Goal: Information Seeking & Learning: Learn about a topic

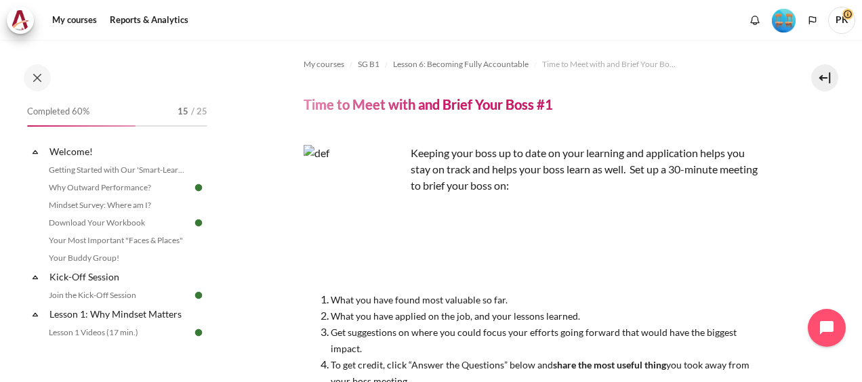
scroll to position [745, 0]
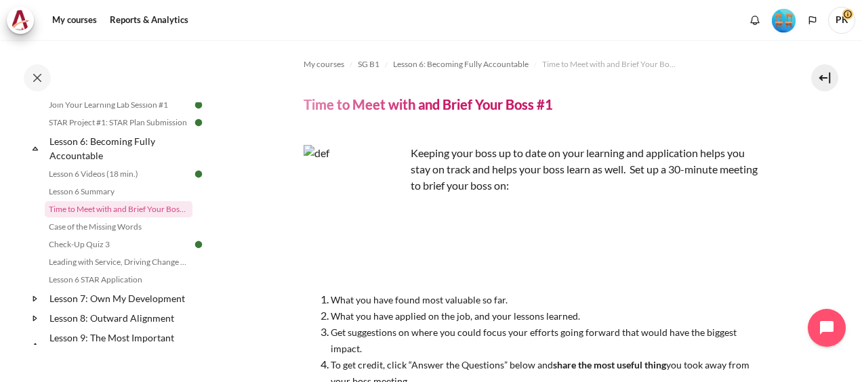
click at [749, 245] on div "Keeping your boss up to date on your learning and application helps you stay on…" at bounding box center [534, 267] width 462 height 244
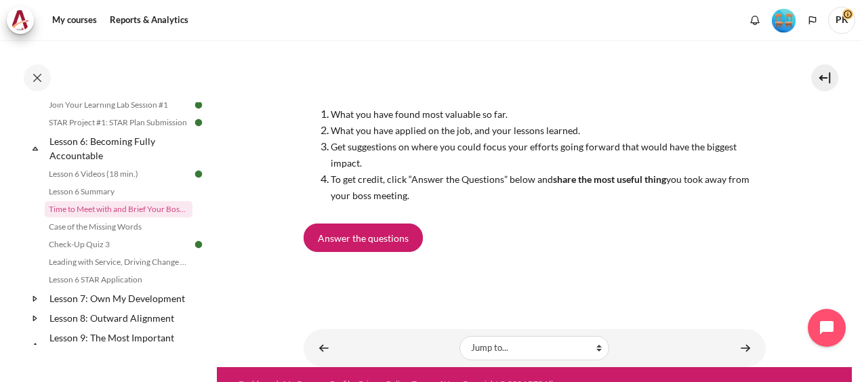
scroll to position [216, 0]
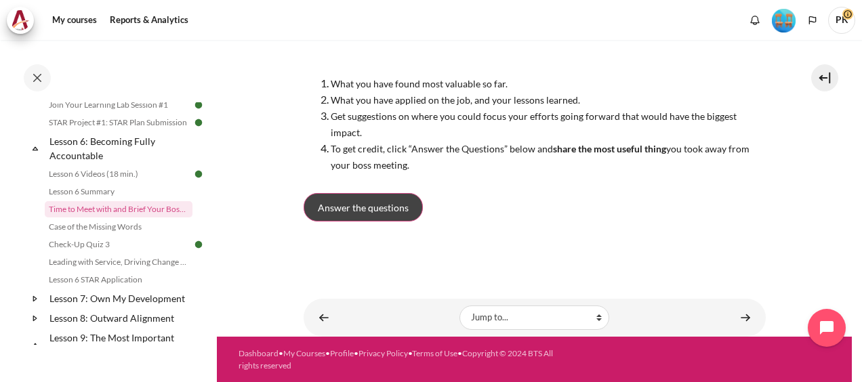
click at [377, 201] on span "Answer the questions" at bounding box center [363, 208] width 91 height 14
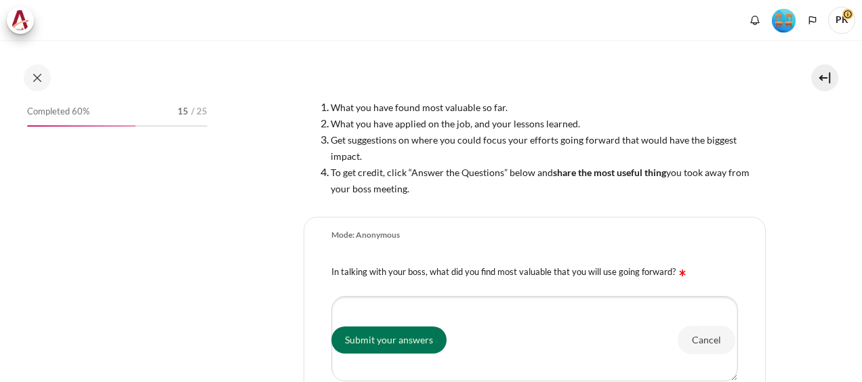
scroll to position [745, 0]
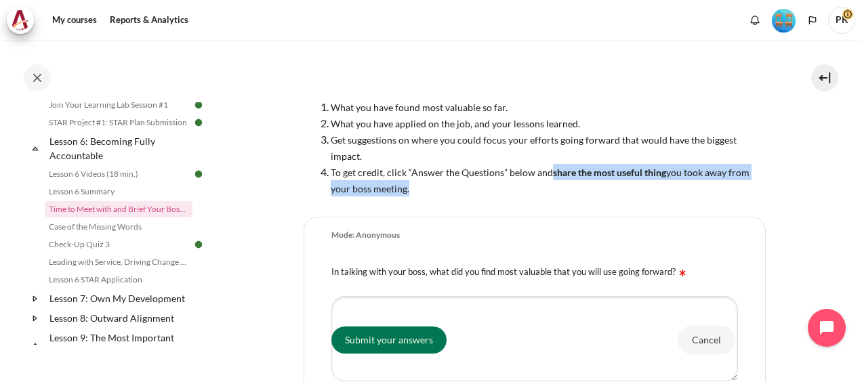
drag, startPoint x: 549, startPoint y: 172, endPoint x: 569, endPoint y: 186, distance: 24.4
click at [569, 186] on li "To get credit, click “Answer the Questions” below and share the most useful thi…" at bounding box center [548, 180] width 435 height 33
copy span "share the most useful thing you took away from your boss meeting."
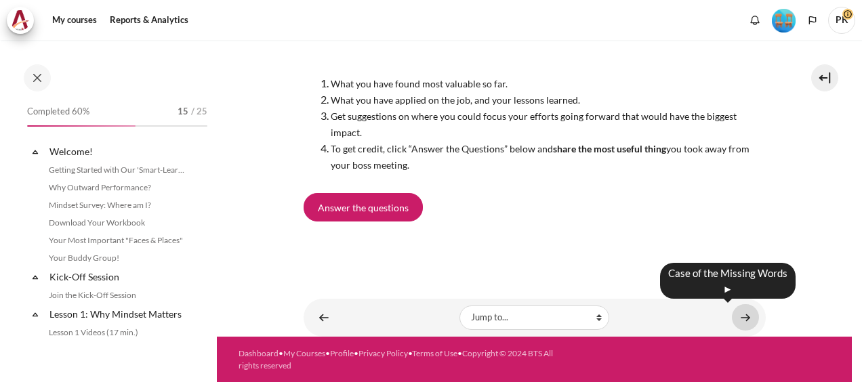
scroll to position [745, 0]
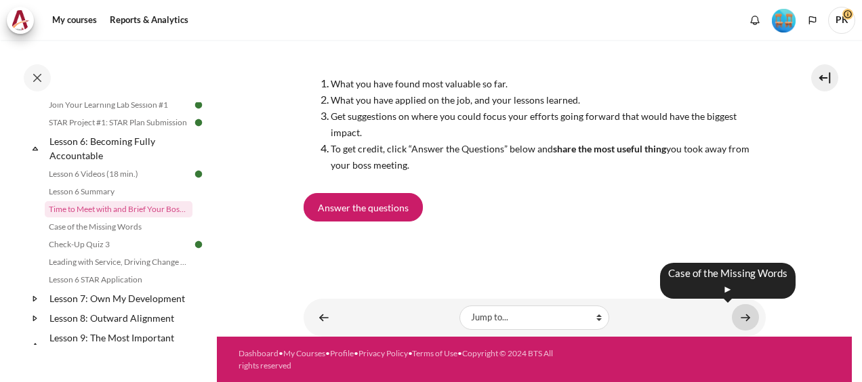
click at [742, 324] on link "Content" at bounding box center [745, 317] width 27 height 26
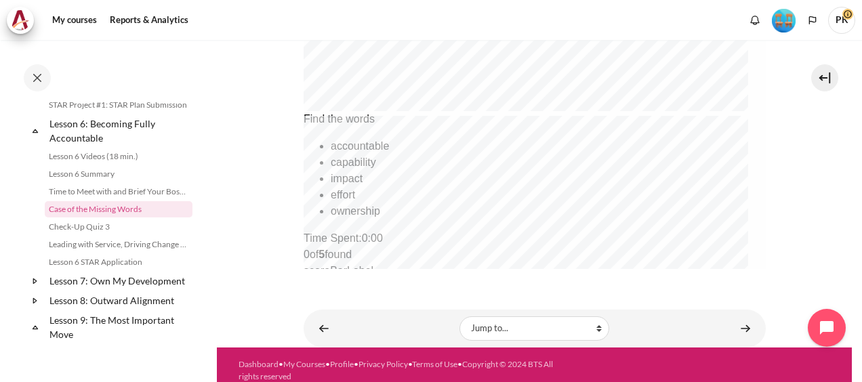
scroll to position [694, 0]
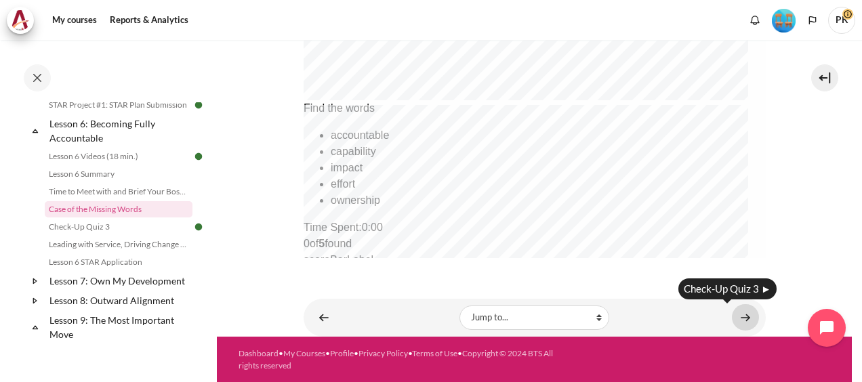
click at [740, 320] on link "Content" at bounding box center [745, 317] width 27 height 26
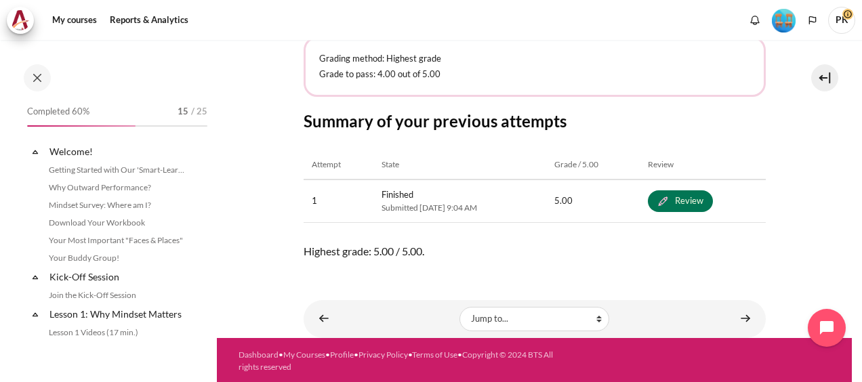
scroll to position [780, 0]
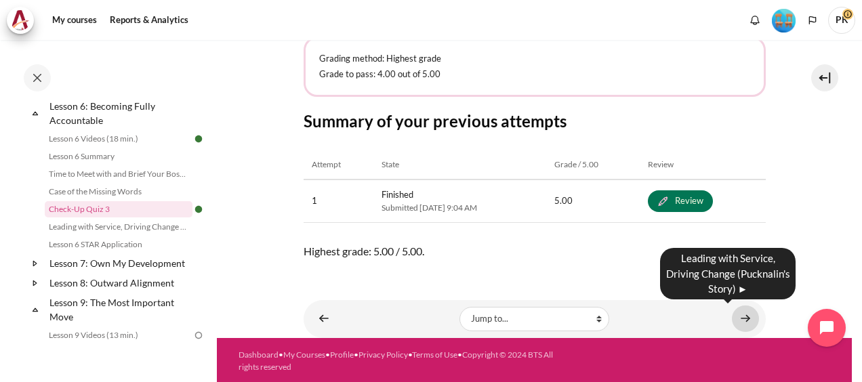
click at [737, 320] on link "Content" at bounding box center [745, 319] width 27 height 26
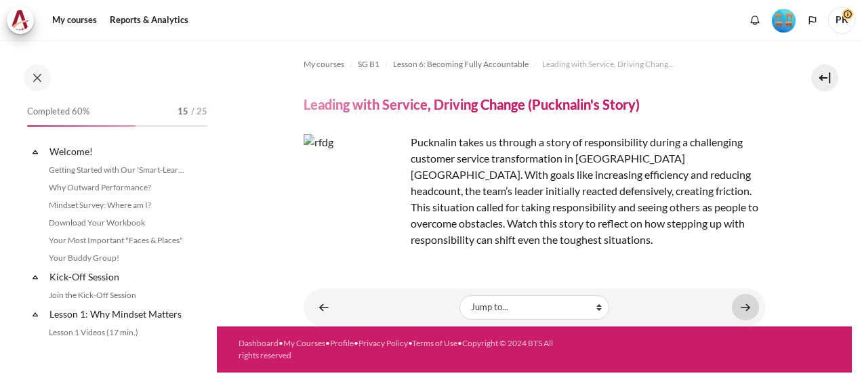
scroll to position [798, 0]
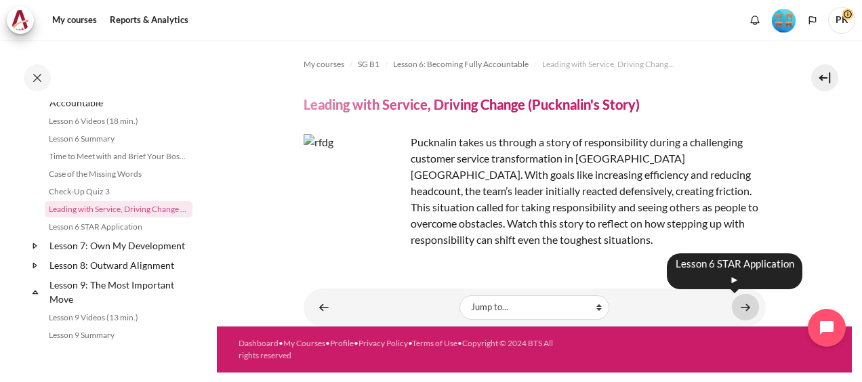
click at [749, 306] on link "Content" at bounding box center [745, 307] width 27 height 26
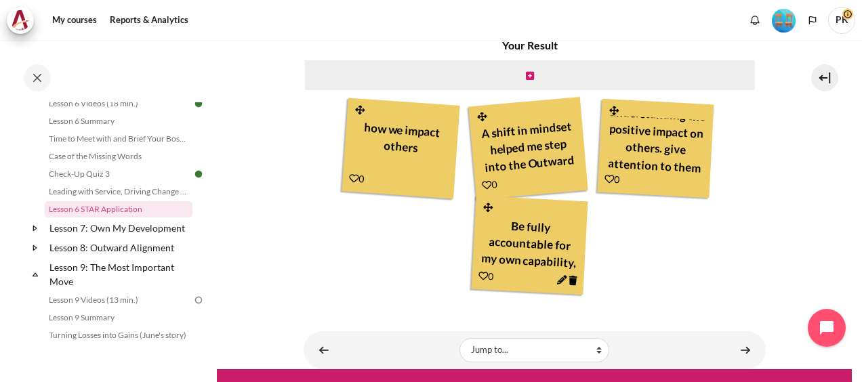
scroll to position [412, 0]
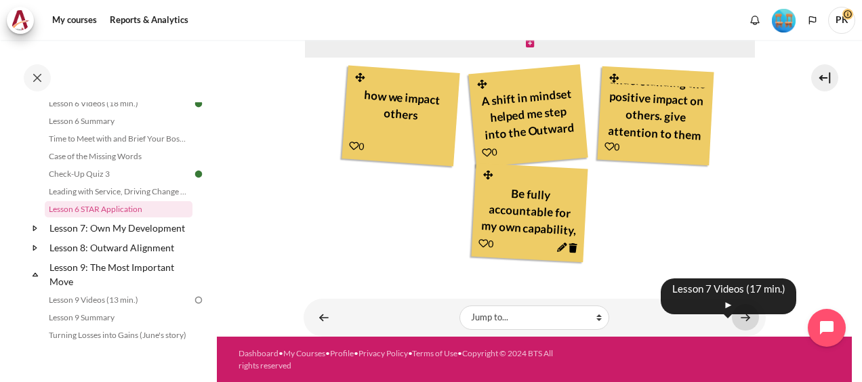
click at [736, 315] on link "Content" at bounding box center [745, 317] width 27 height 26
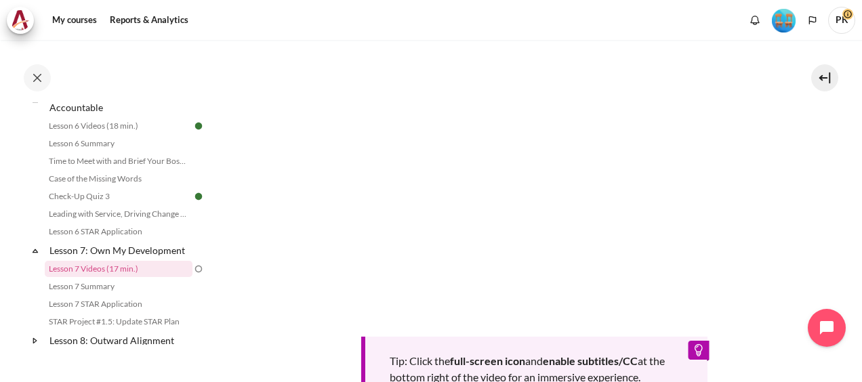
scroll to position [610, 0]
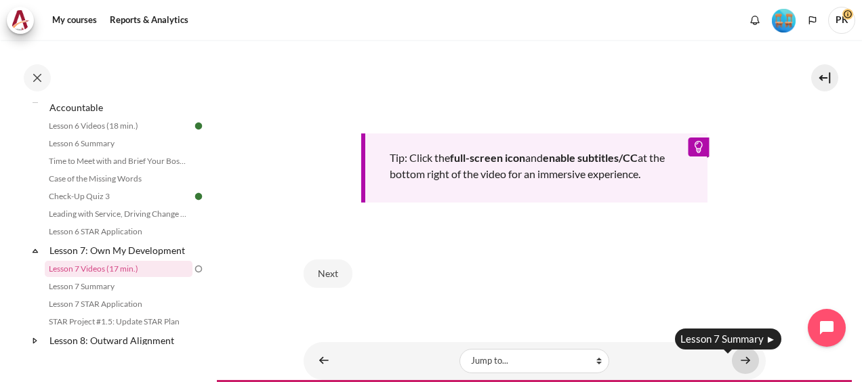
click at [732, 358] on link "Content" at bounding box center [745, 361] width 27 height 26
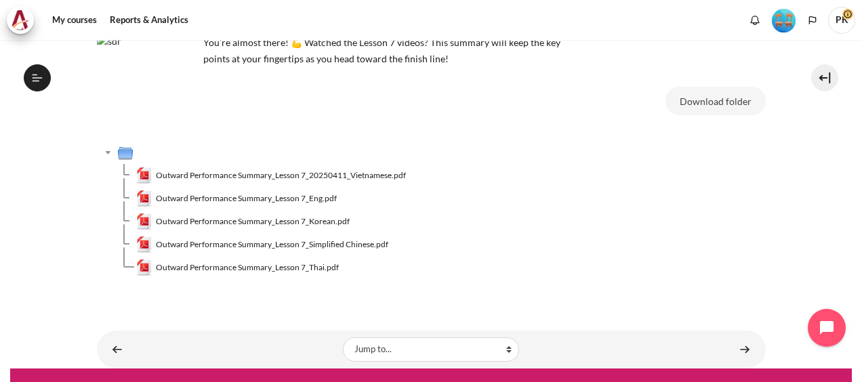
scroll to position [125, 0]
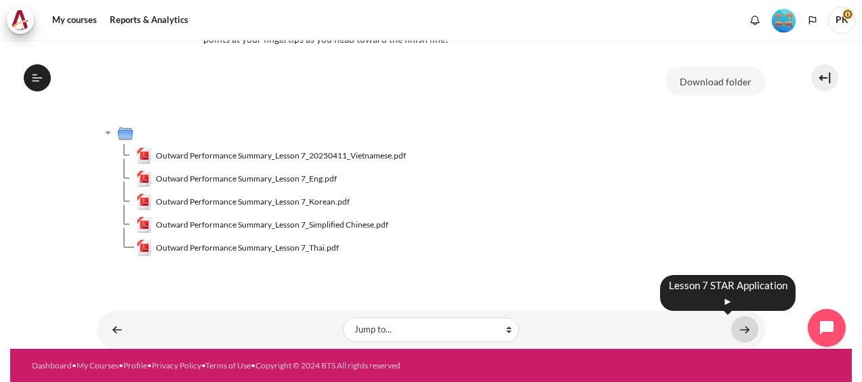
click at [743, 327] on link "Content" at bounding box center [744, 329] width 27 height 26
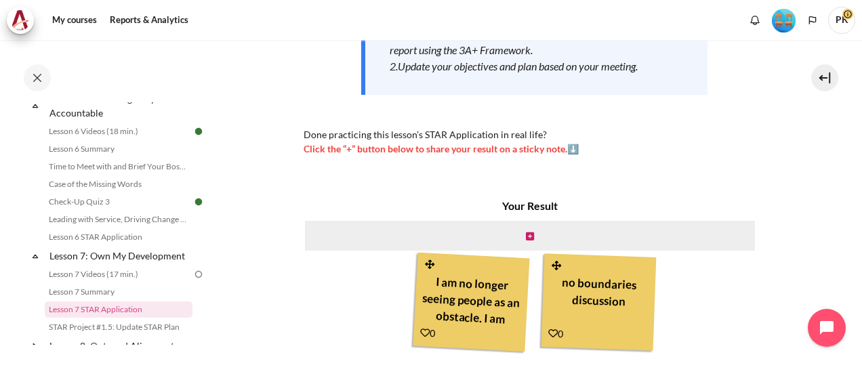
scroll to position [360, 0]
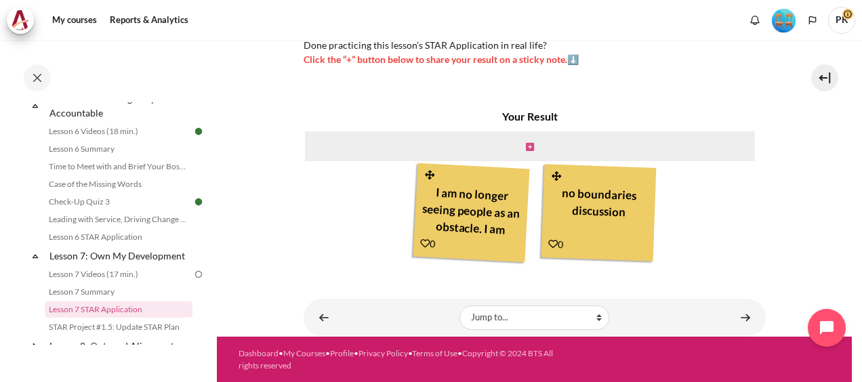
click at [529, 146] on icon "Content" at bounding box center [530, 146] width 8 height 9
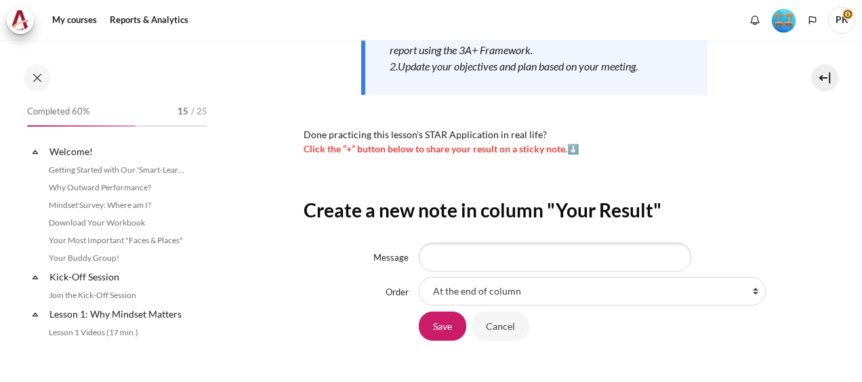
scroll to position [789, 0]
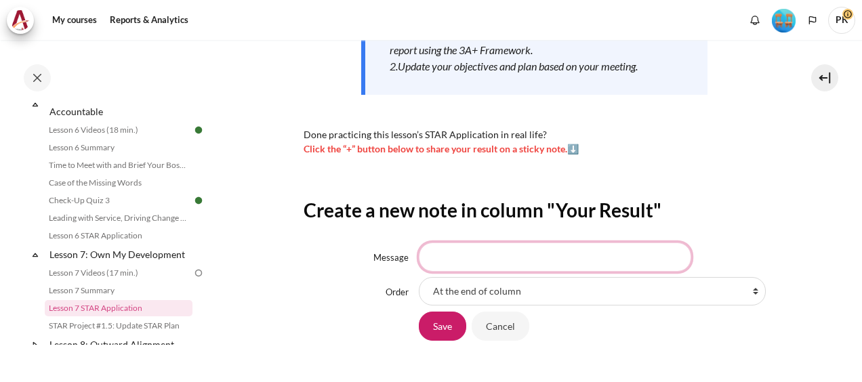
click at [541, 260] on input "Message" at bounding box center [555, 257] width 272 height 28
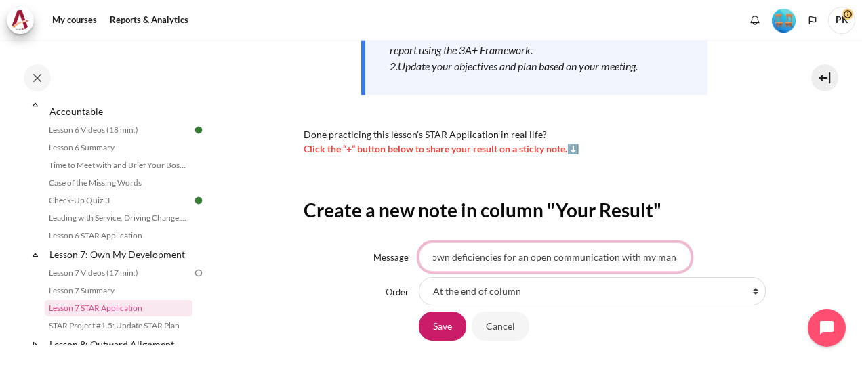
scroll to position [0, 80]
type input "Be honest about own deficiencies for an open communication with my manager"
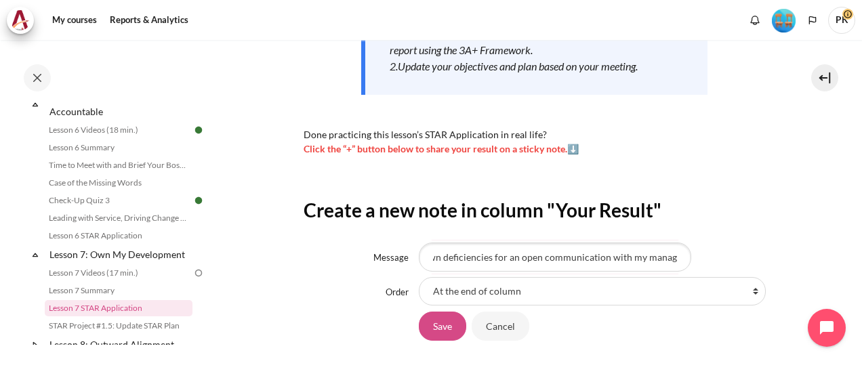
click at [439, 326] on input "Save" at bounding box center [442, 326] width 47 height 28
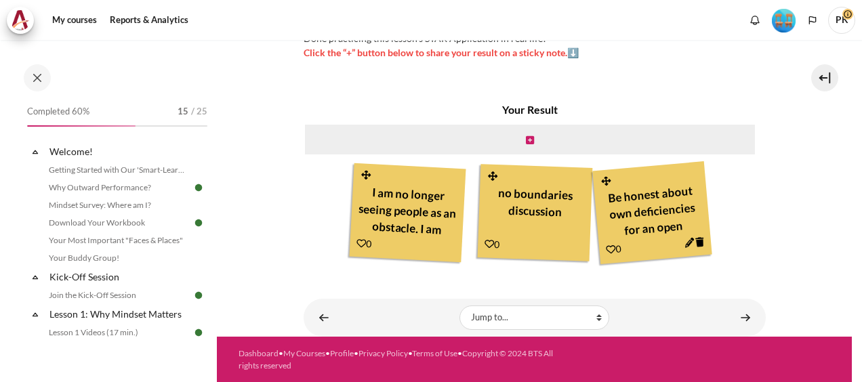
scroll to position [789, 0]
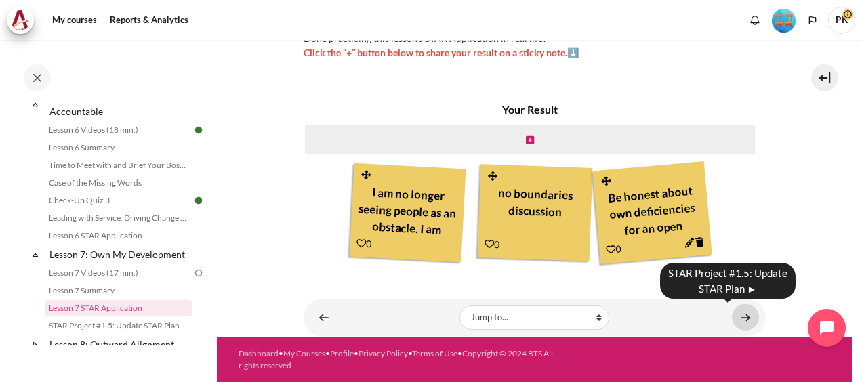
click at [732, 316] on link "Content" at bounding box center [745, 317] width 27 height 26
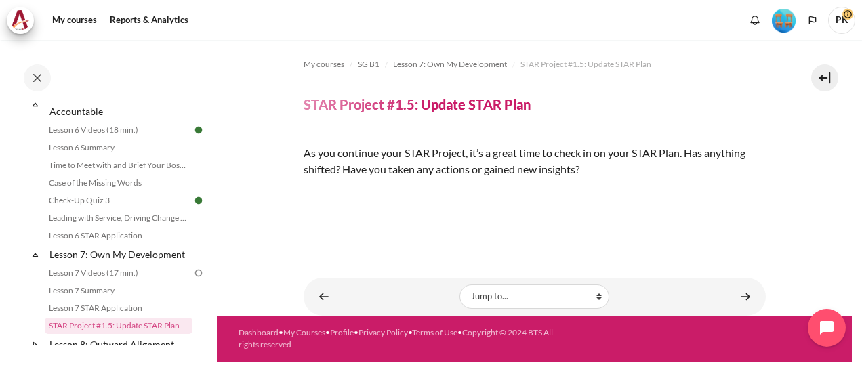
scroll to position [219, 0]
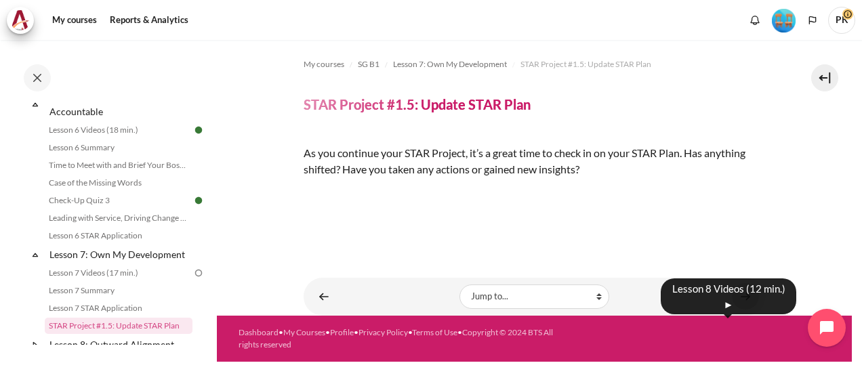
click at [737, 310] on link "Content" at bounding box center [745, 296] width 27 height 26
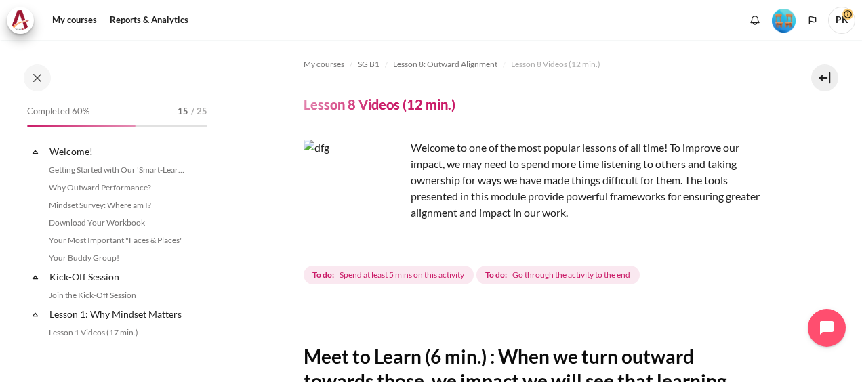
scroll to position [814, 0]
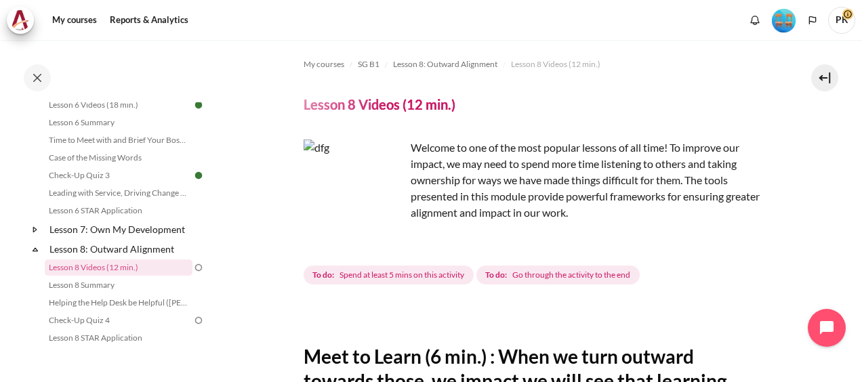
click at [36, 236] on icon at bounding box center [35, 230] width 14 height 14
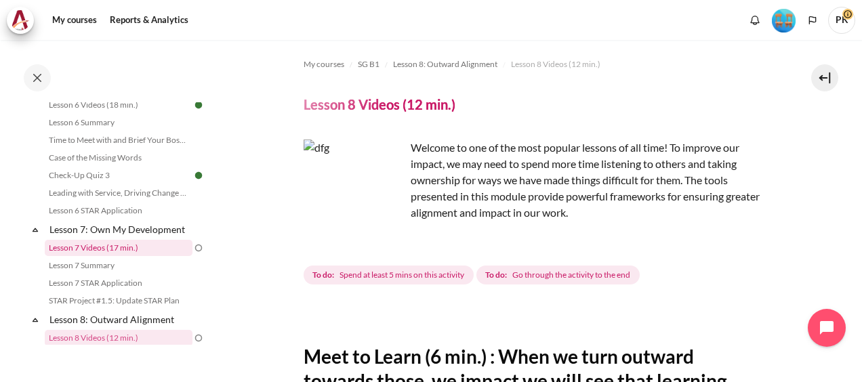
click at [139, 256] on link "Lesson 7 Videos (17 min.)" at bounding box center [119, 248] width 148 height 16
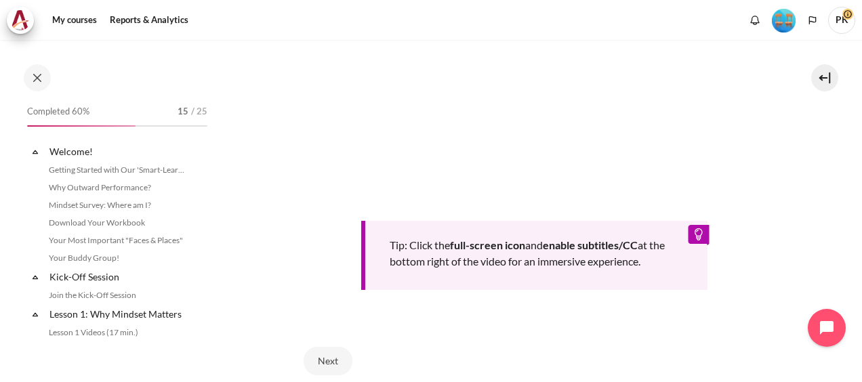
scroll to position [649, 0]
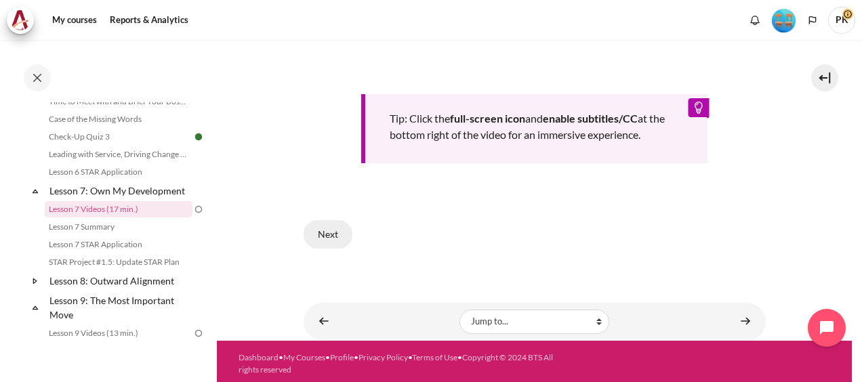
click at [325, 232] on button "Next" at bounding box center [327, 234] width 49 height 28
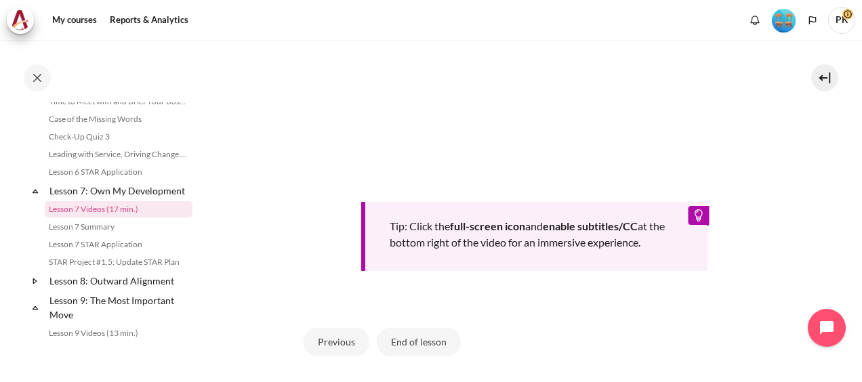
scroll to position [542, 0]
click at [417, 336] on button "End of lesson" at bounding box center [419, 341] width 84 height 28
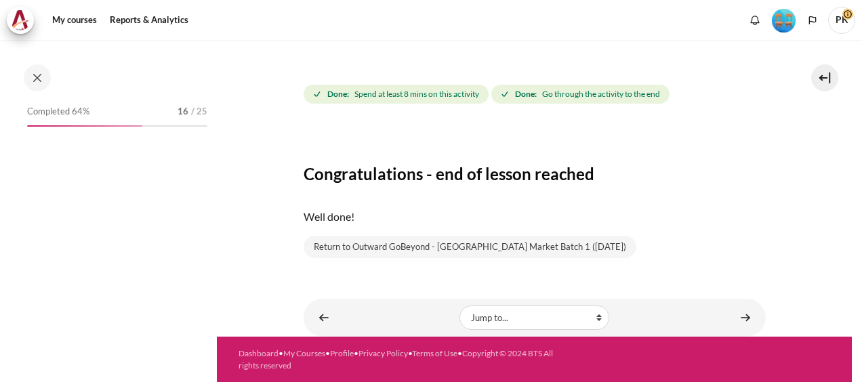
scroll to position [853, 0]
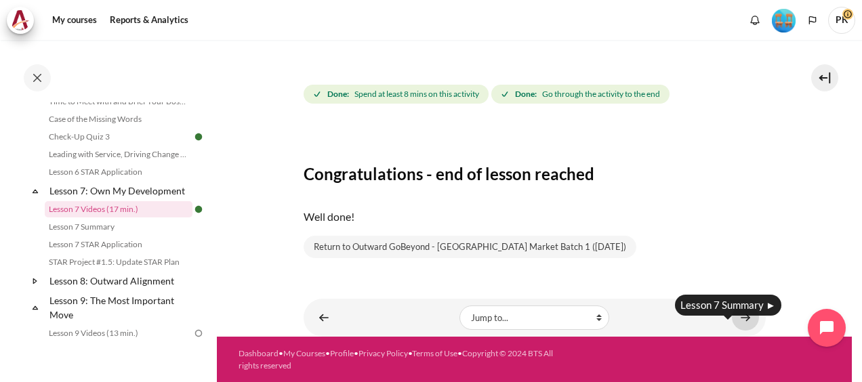
click at [734, 318] on body "Skip to main content Open course index Completed 64% 16 / 25 Expand Collapse" at bounding box center [431, 191] width 862 height 382
click at [737, 322] on link "Content" at bounding box center [745, 317] width 27 height 26
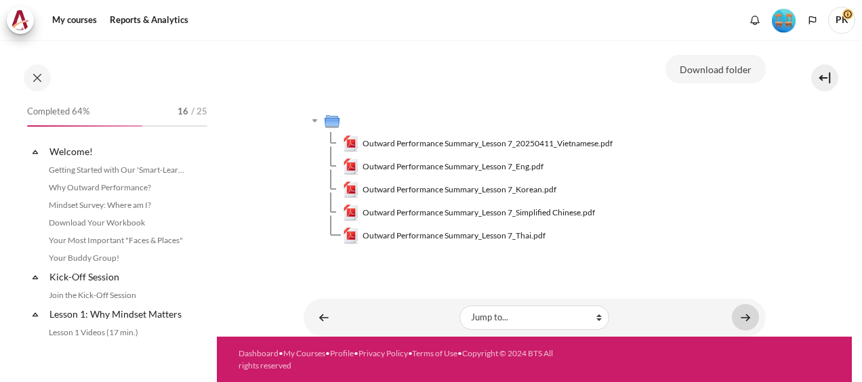
scroll to position [871, 0]
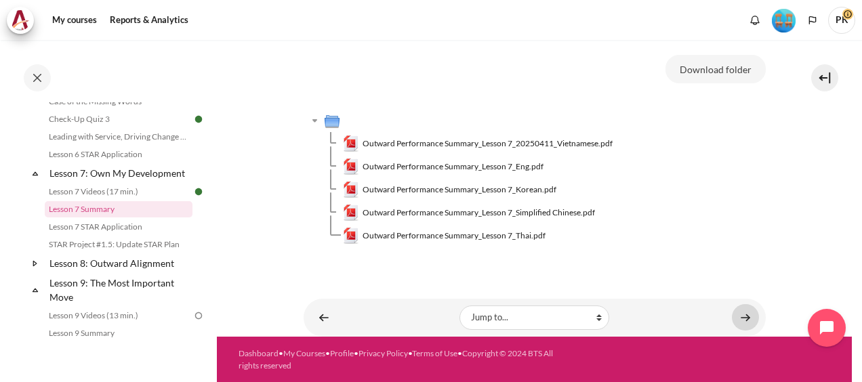
click at [733, 317] on link "Content" at bounding box center [745, 317] width 27 height 26
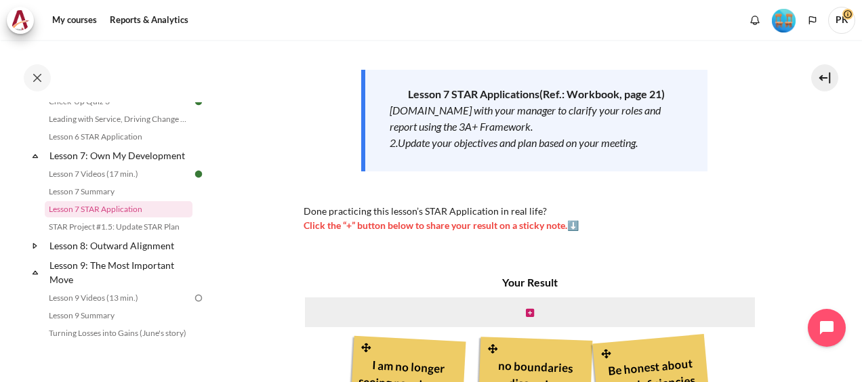
scroll to position [339, 0]
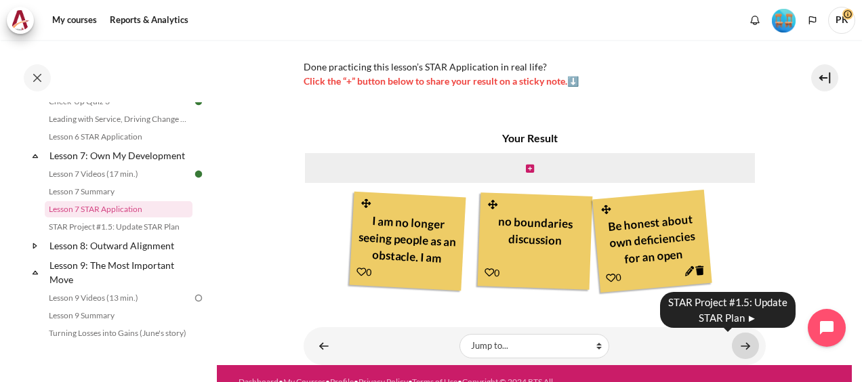
click at [738, 347] on link "Content" at bounding box center [745, 346] width 27 height 26
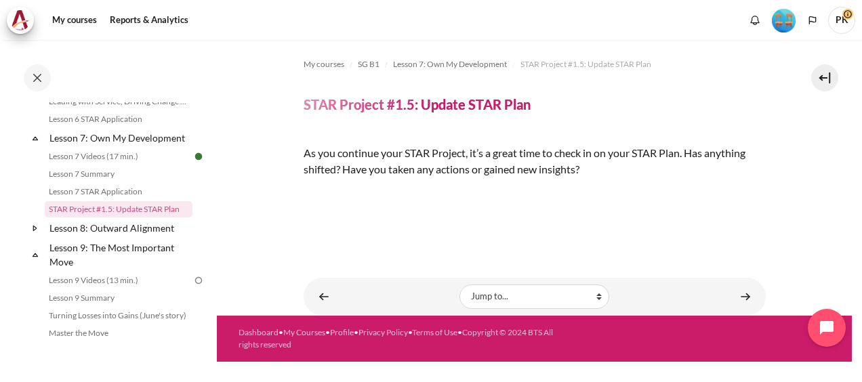
scroll to position [219, 0]
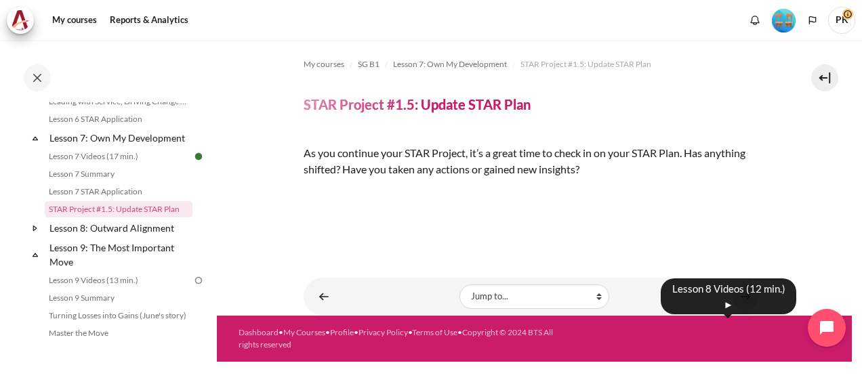
click at [737, 310] on link "Content" at bounding box center [745, 296] width 27 height 26
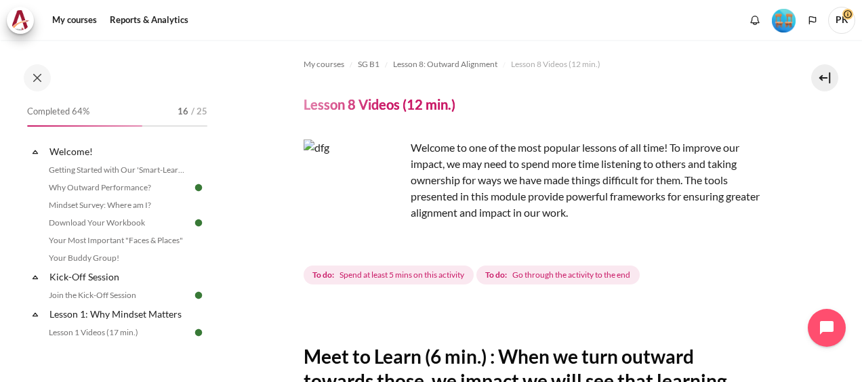
scroll to position [885, 0]
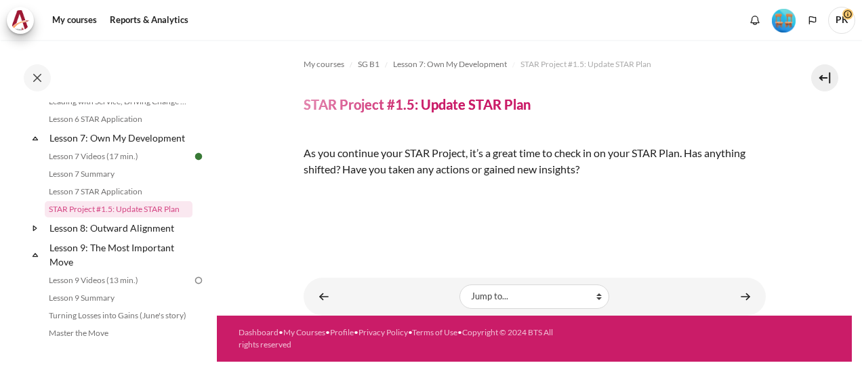
scroll to position [135, 0]
click at [303, 192] on img "Content" at bounding box center [303, 192] width 0 height 0
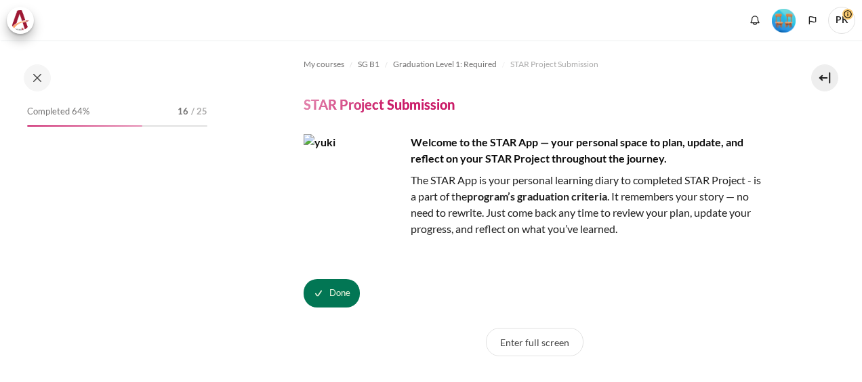
scroll to position [1284, 0]
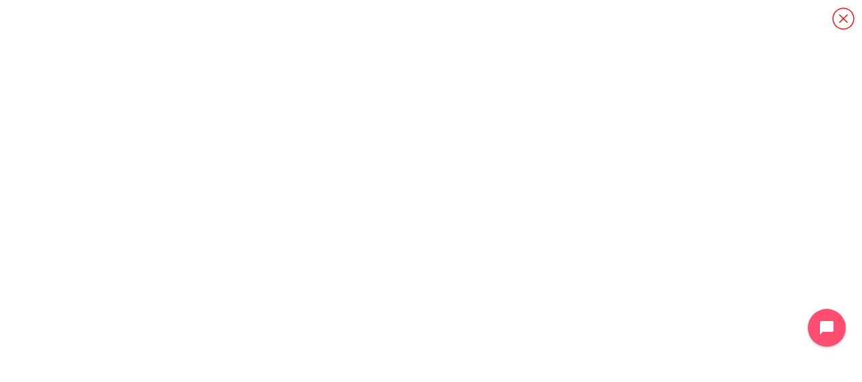
click at [835, 18] on icon "Content" at bounding box center [843, 19] width 24 height 24
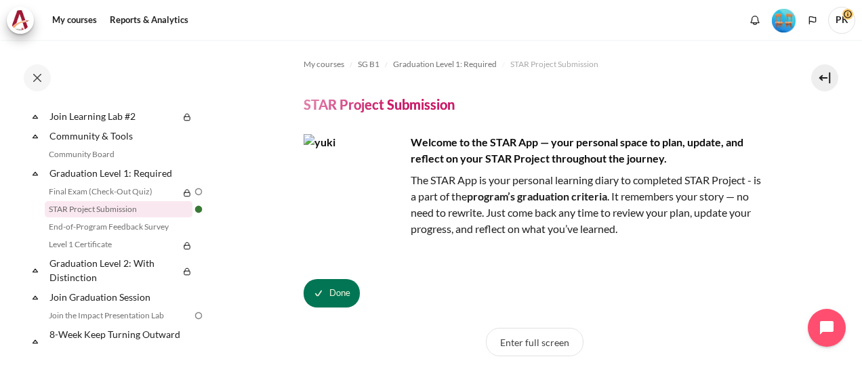
scroll to position [406, 0]
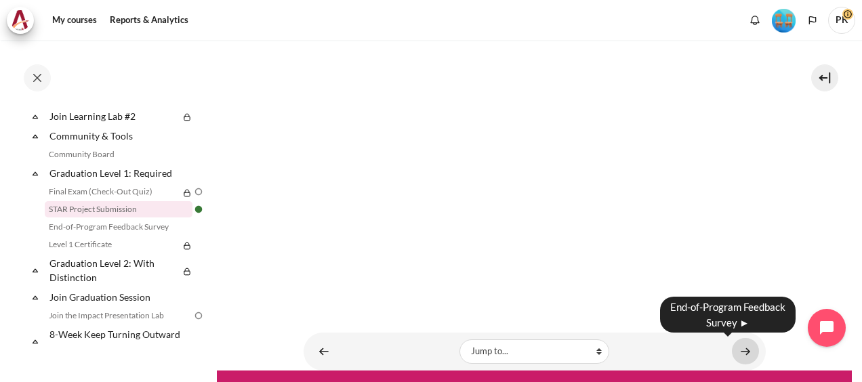
click at [736, 356] on link "Content" at bounding box center [745, 351] width 27 height 26
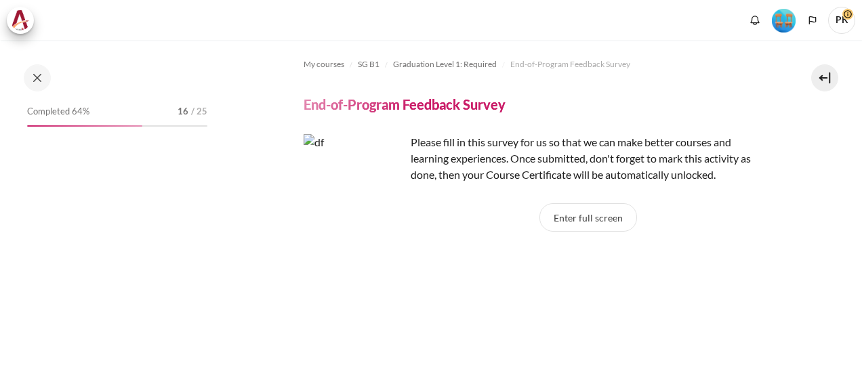
scroll to position [1302, 0]
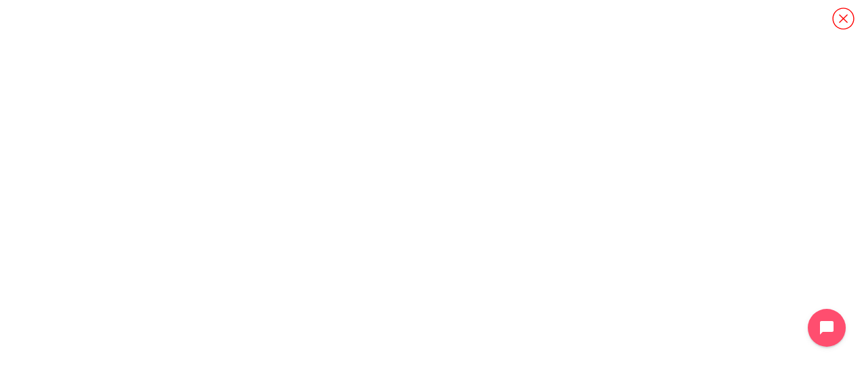
click at [841, 24] on icon "Content" at bounding box center [843, 19] width 24 height 24
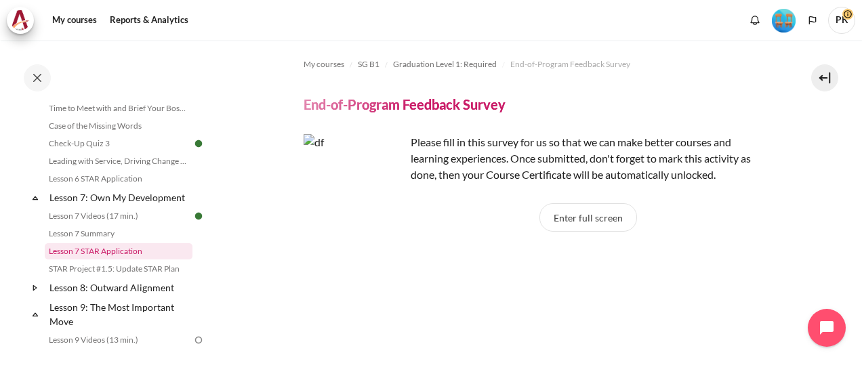
scroll to position [896, 0]
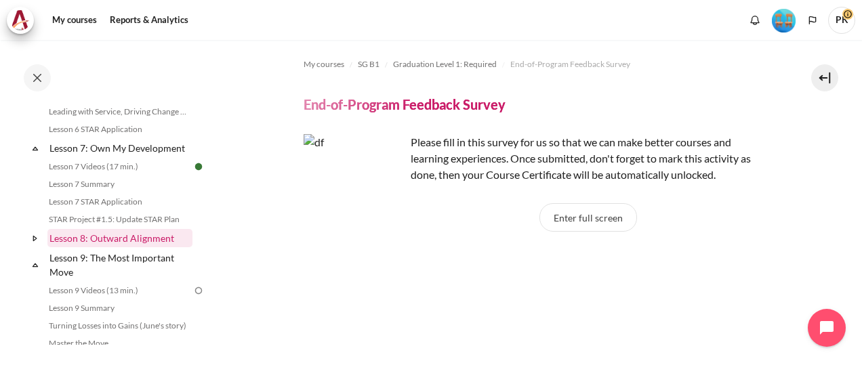
click at [130, 247] on link "Lesson 8: Outward Alignment" at bounding box center [119, 238] width 145 height 18
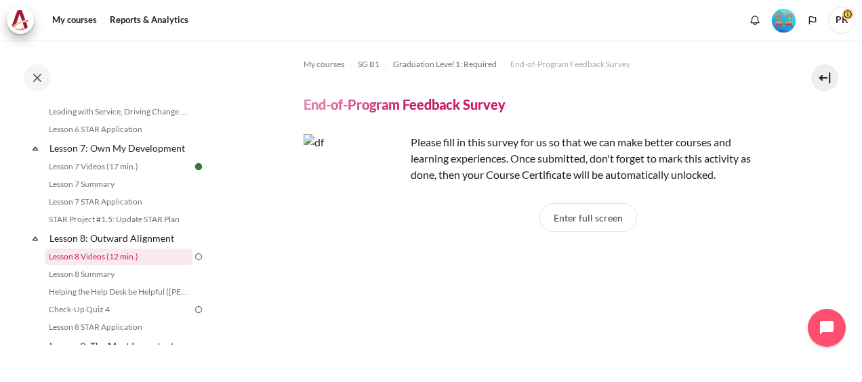
click at [129, 265] on link "Lesson 8 Videos (12 min.)" at bounding box center [119, 257] width 148 height 16
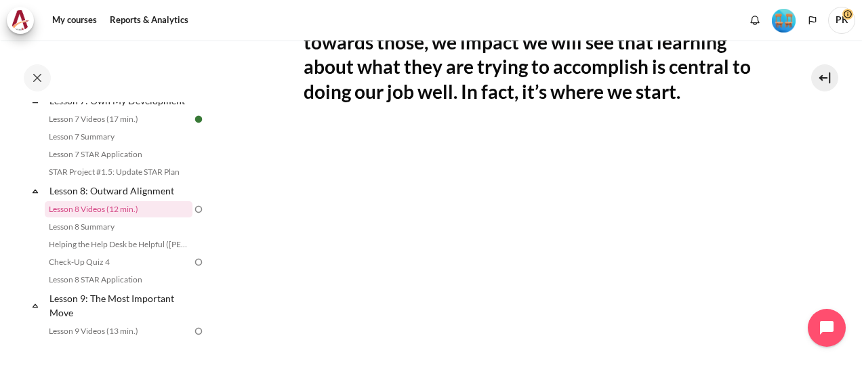
scroll to position [406, 0]
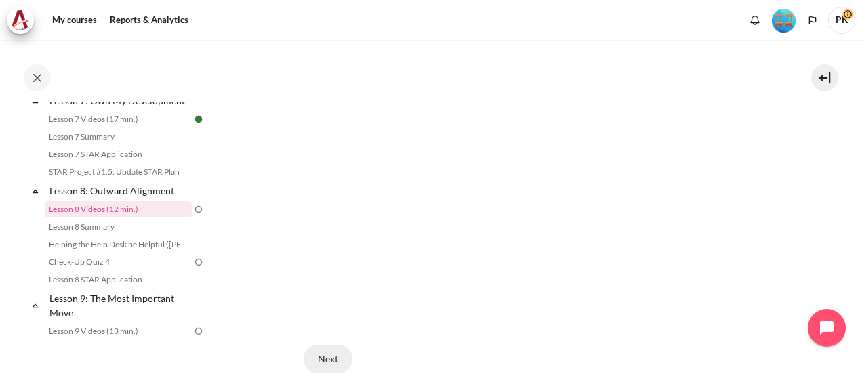
click at [331, 352] on button "Next" at bounding box center [327, 359] width 49 height 28
click at [413, 366] on button "End of lesson" at bounding box center [419, 370] width 84 height 28
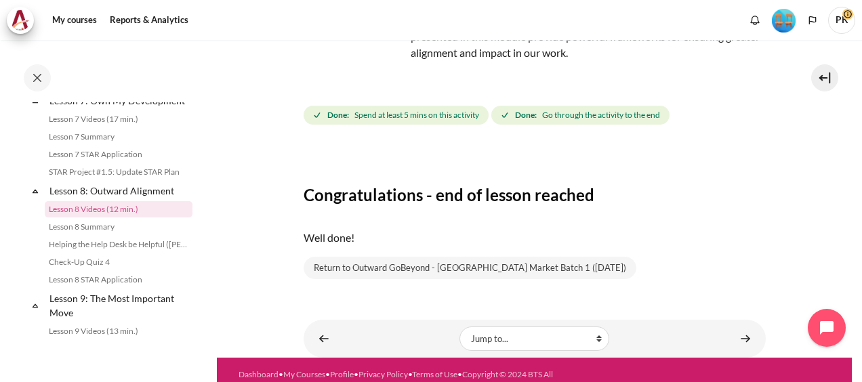
scroll to position [181, 0]
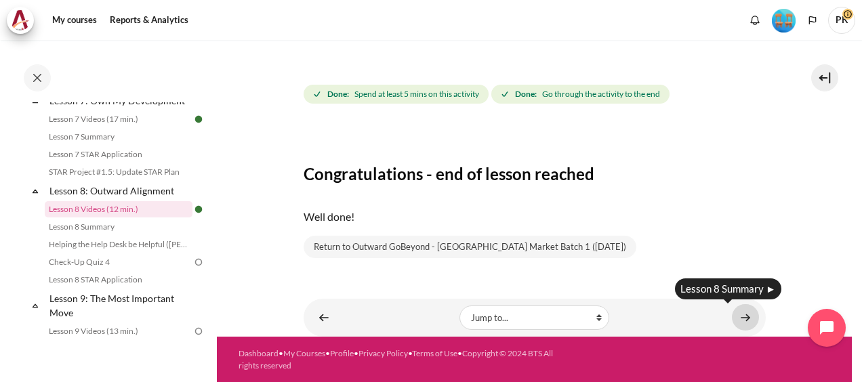
click at [738, 318] on link "Content" at bounding box center [745, 317] width 27 height 26
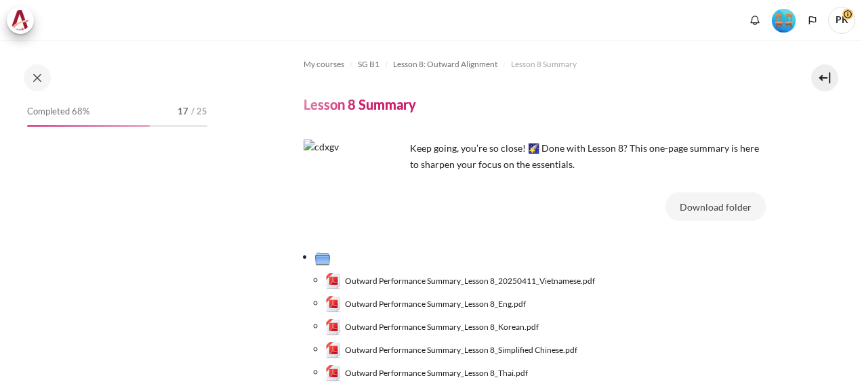
click at [514, 302] on span "Outward Performance Summary_Lesson 8_Eng.pdf" at bounding box center [435, 304] width 181 height 12
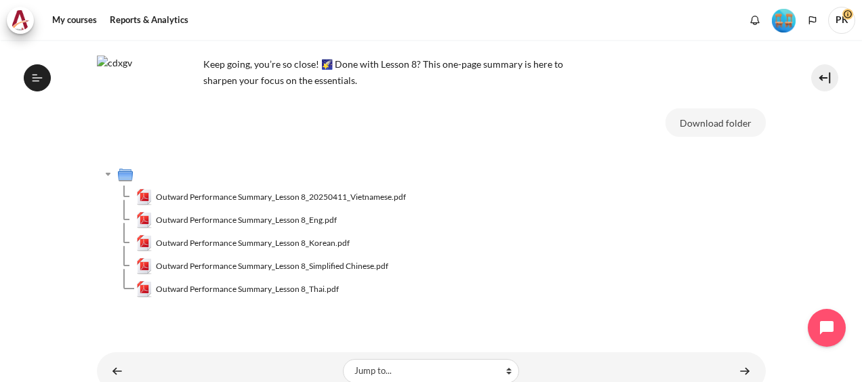
scroll to position [125, 0]
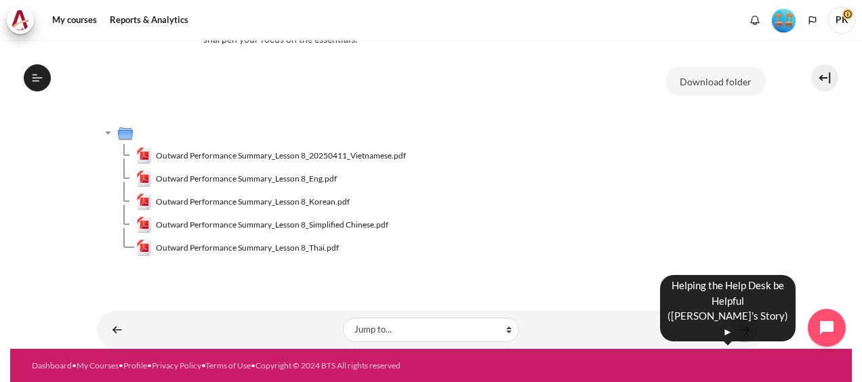
click at [737, 329] on link "Content" at bounding box center [744, 329] width 27 height 26
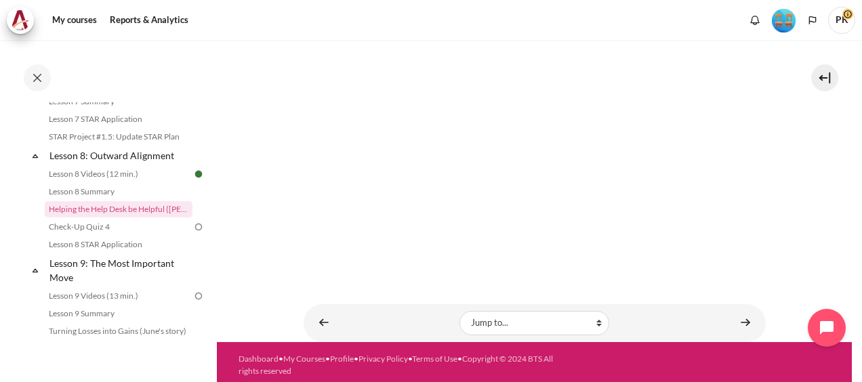
scroll to position [276, 0]
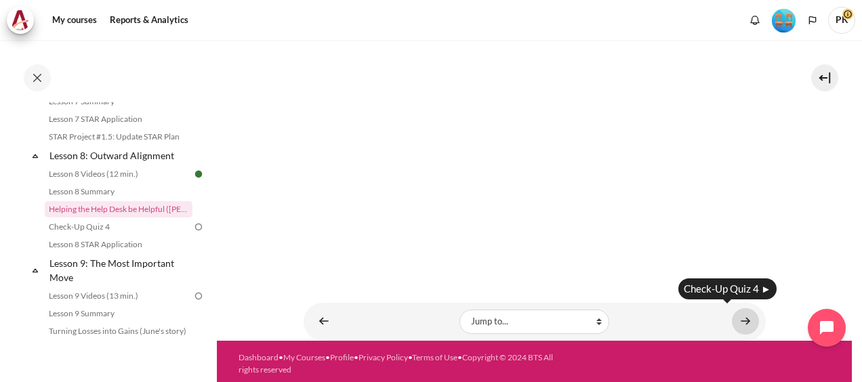
click at [732, 325] on link "Content" at bounding box center [745, 321] width 27 height 26
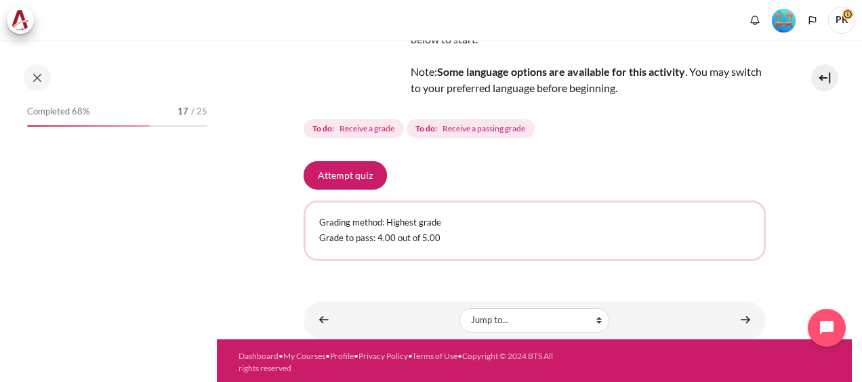
scroll to position [996, 0]
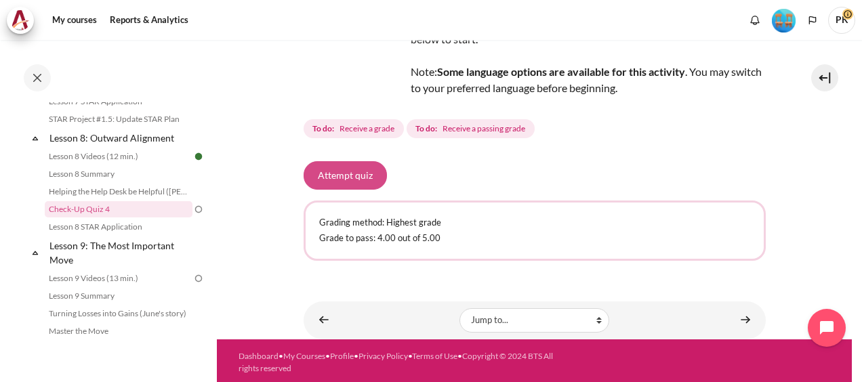
click at [354, 180] on button "Attempt quiz" at bounding box center [344, 175] width 83 height 28
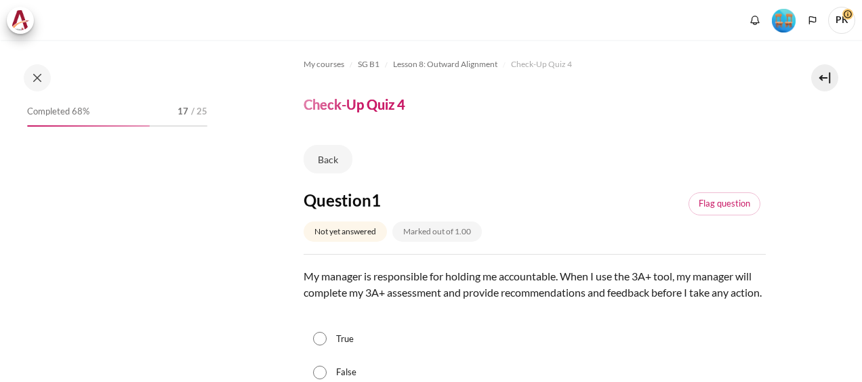
scroll to position [996, 0]
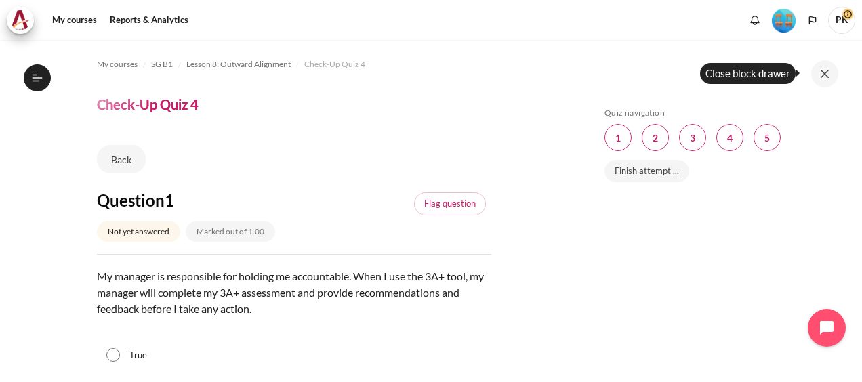
click at [827, 75] on button at bounding box center [824, 73] width 27 height 27
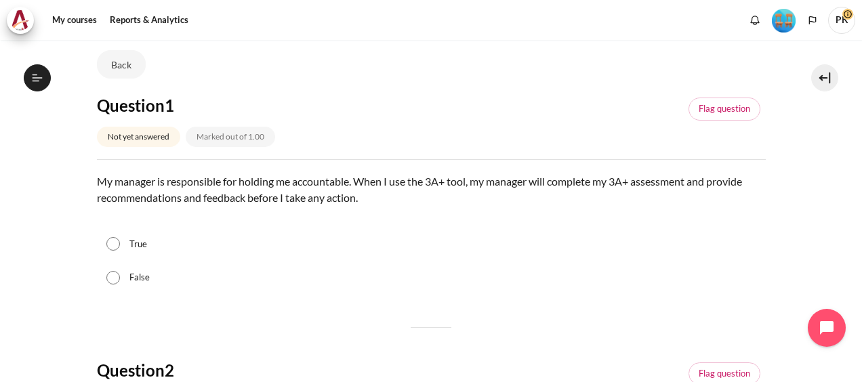
scroll to position [135, 0]
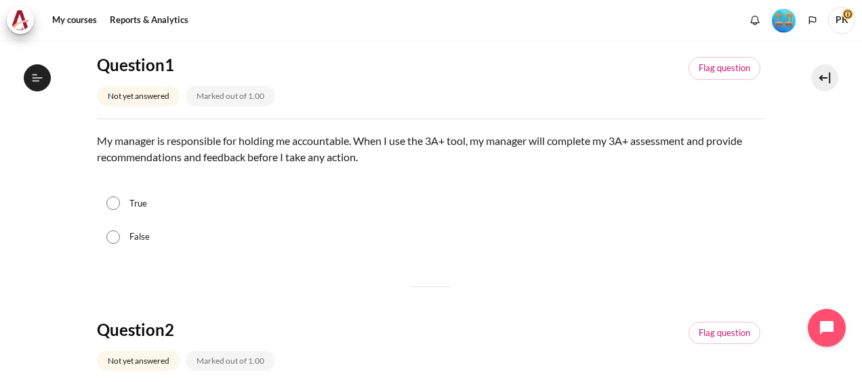
drag, startPoint x: 127, startPoint y: 242, endPoint x: 138, endPoint y: 241, distance: 11.5
click at [127, 241] on div "False" at bounding box center [431, 237] width 669 height 34
click at [111, 238] on input "False" at bounding box center [113, 237] width 14 height 14
radio input "true"
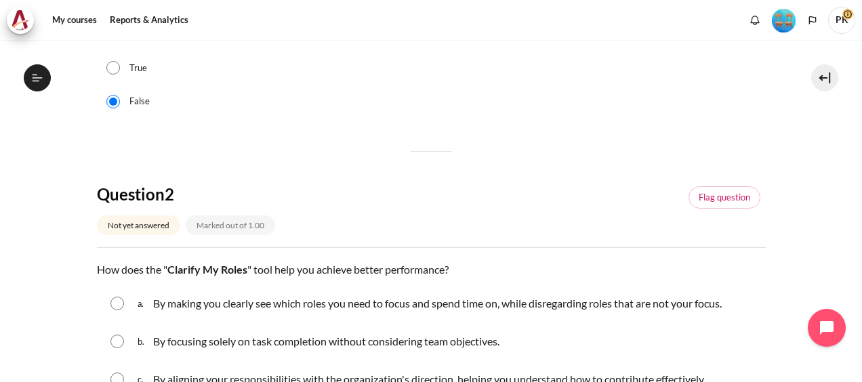
scroll to position [339, 0]
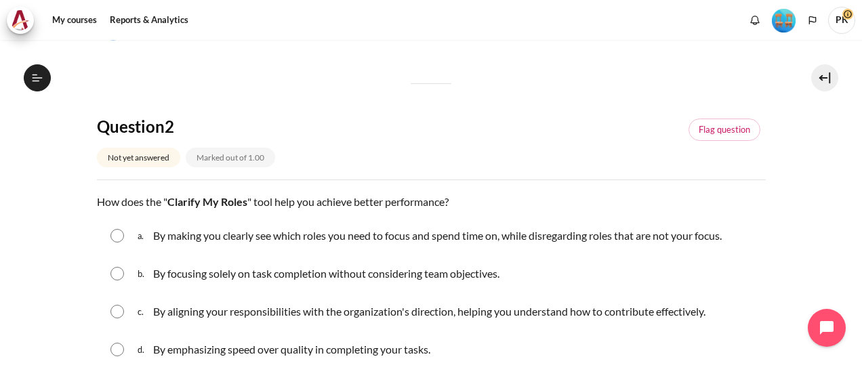
click at [112, 312] on input "Content" at bounding box center [117, 312] width 14 height 14
radio input "true"
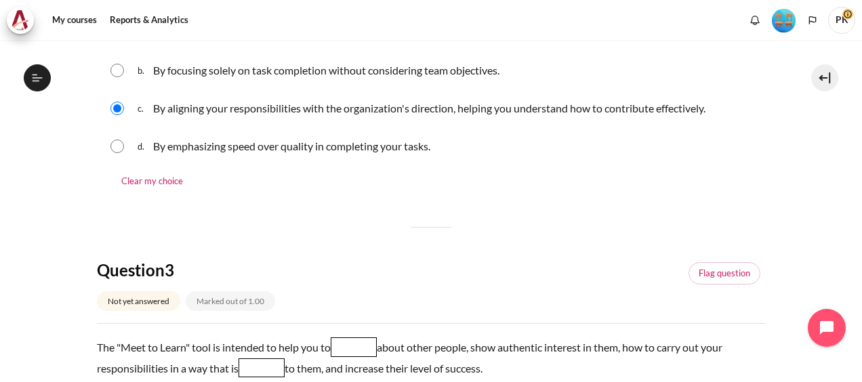
scroll to position [610, 0]
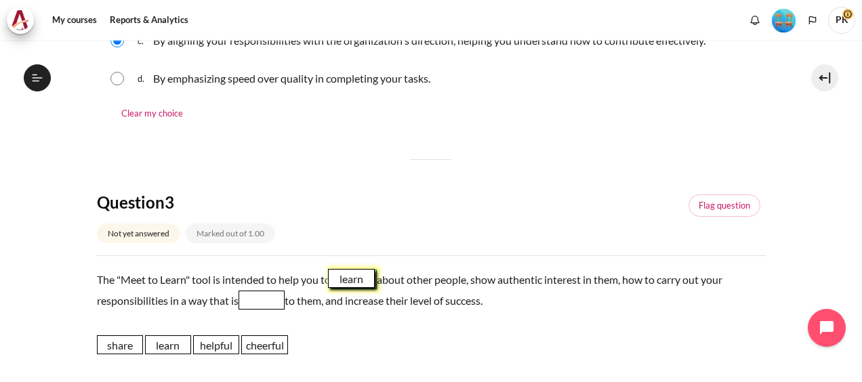
drag, startPoint x: 173, startPoint y: 349, endPoint x: 362, endPoint y: 283, distance: 200.7
click at [362, 283] on span "learn" at bounding box center [351, 278] width 46 height 19
drag, startPoint x: 219, startPoint y: 348, endPoint x: 258, endPoint y: 301, distance: 61.6
click at [258, 301] on span "helpful" at bounding box center [255, 296] width 46 height 19
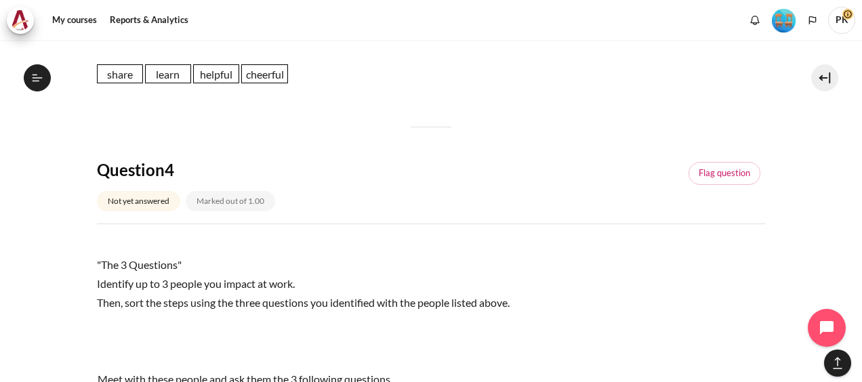
scroll to position [1016, 0]
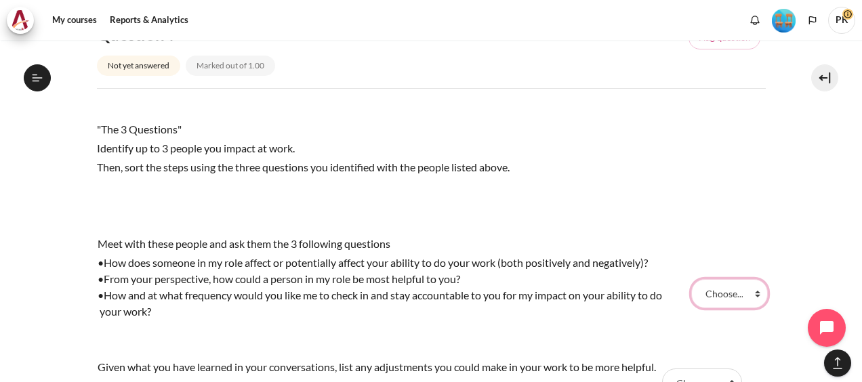
click at [750, 296] on select "Choose... Step 1 Step 3 Step 2" at bounding box center [729, 293] width 76 height 28
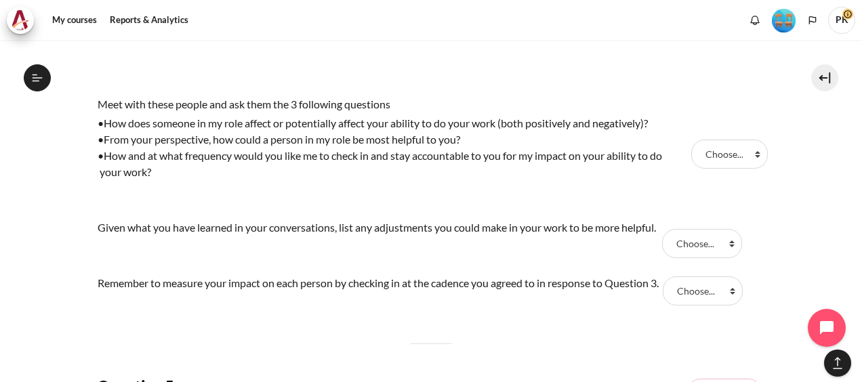
scroll to position [1084, 0]
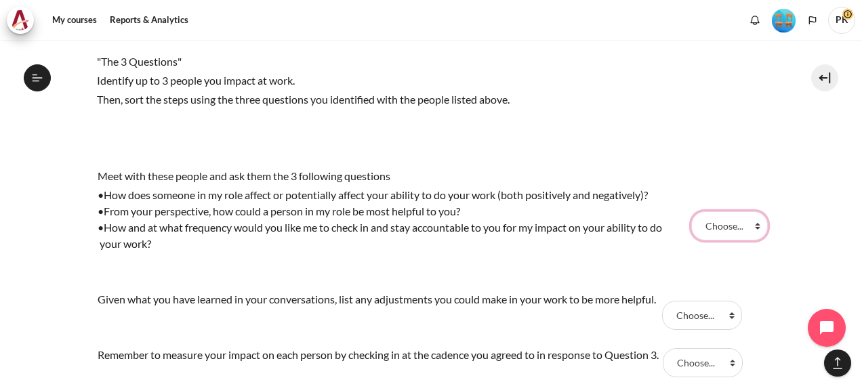
click at [745, 229] on select "Choose... Step 1 Step 3 Step 2" at bounding box center [729, 225] width 76 height 28
click at [745, 226] on select "Choose... Step 1 Step 3 Step 2" at bounding box center [729, 225] width 76 height 28
select select "1"
click at [691, 211] on select "Choose... Step 1 Step 3 Step 2" at bounding box center [729, 225] width 76 height 28
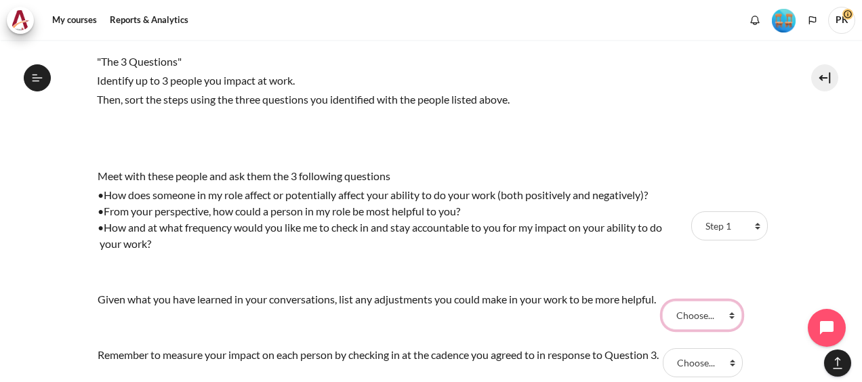
click at [728, 315] on select "Choose... Step 1 Step 3 Step 2" at bounding box center [702, 315] width 80 height 28
select select "3"
click at [667, 301] on select "Choose... Step 1 Step 3 Step 2" at bounding box center [702, 315] width 80 height 28
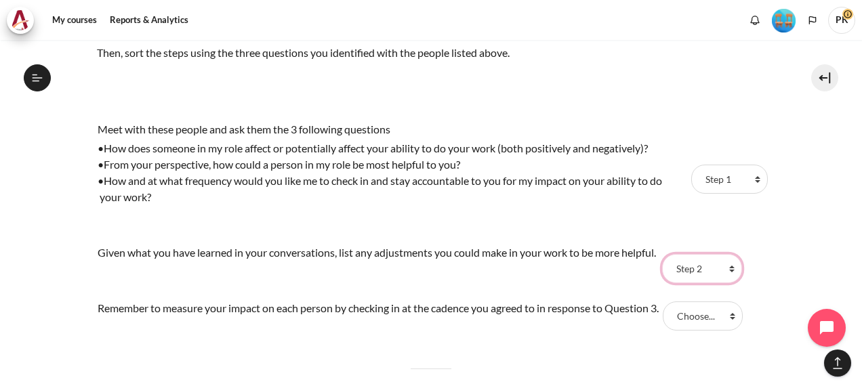
scroll to position [1152, 0]
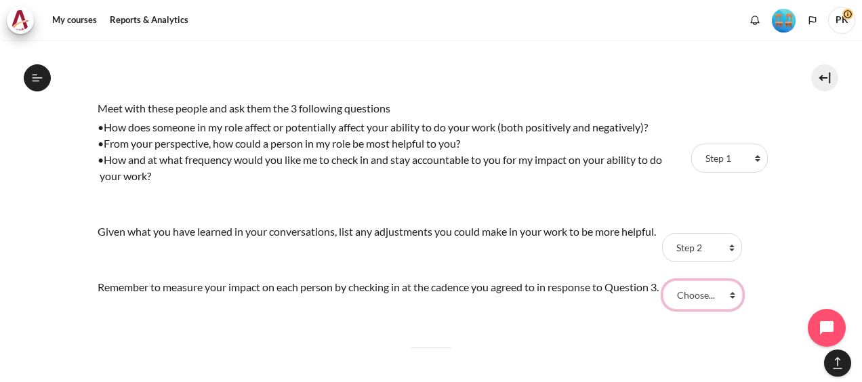
click at [742, 298] on select "Choose... Step 1 Step 3 Step 2" at bounding box center [703, 294] width 80 height 28
select select "2"
click at [671, 280] on select "Choose... Step 1 Step 3 Step 2" at bounding box center [703, 294] width 80 height 28
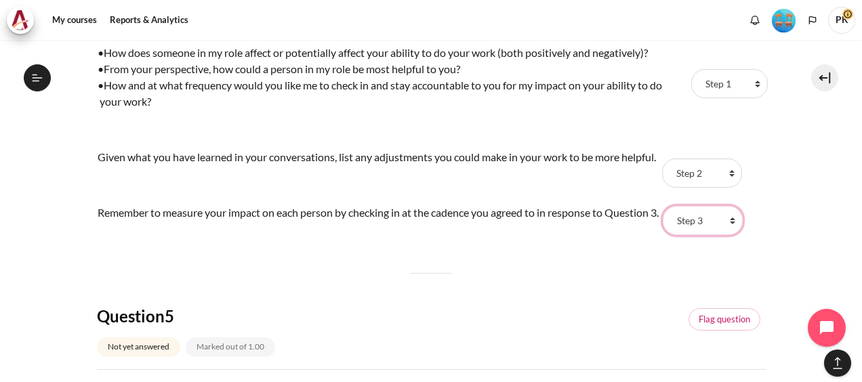
scroll to position [1287, 0]
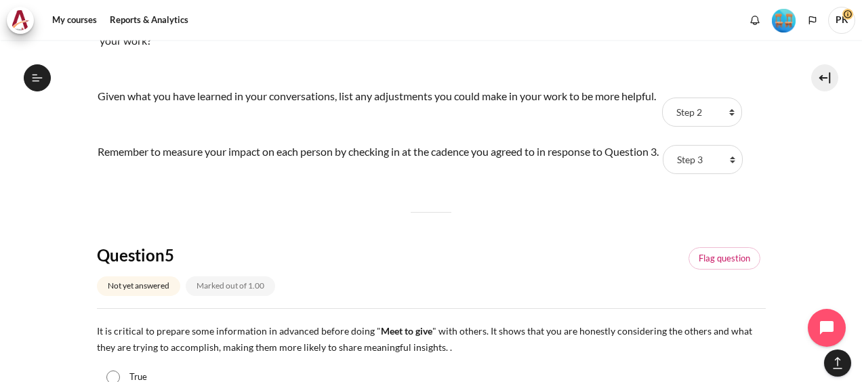
drag, startPoint x: 717, startPoint y: 260, endPoint x: 482, endPoint y: 294, distance: 236.8
click at [486, 297] on div "Question 5 Not yet answered Marked out of 1.00 Flag question" at bounding box center [431, 277] width 669 height 64
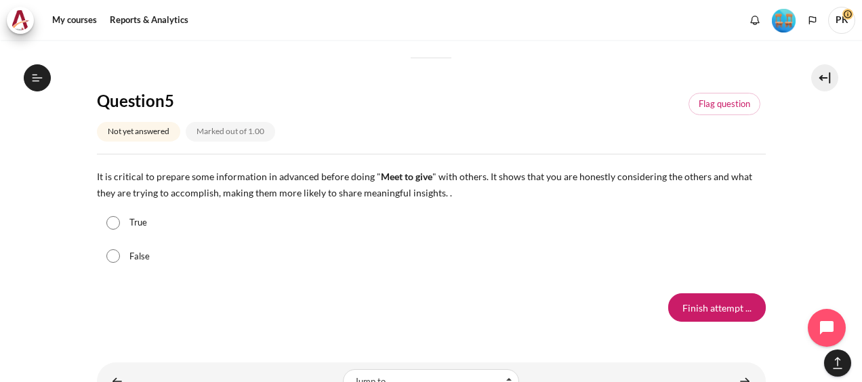
scroll to position [1356, 0]
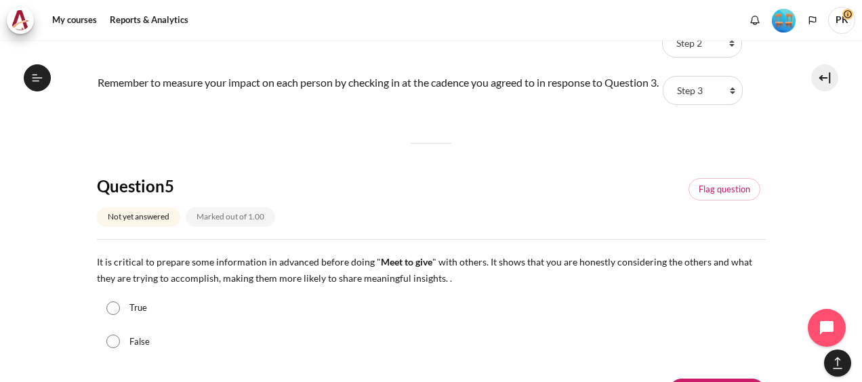
drag, startPoint x: 136, startPoint y: 304, endPoint x: 325, endPoint y: 311, distance: 188.5
click at [137, 304] on label "True" at bounding box center [138, 308] width 18 height 14
click at [120, 304] on input "True" at bounding box center [113, 308] width 14 height 14
radio input "true"
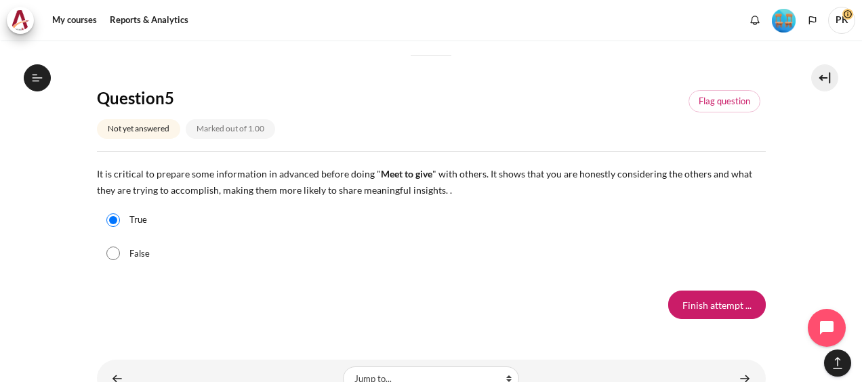
scroll to position [1492, 0]
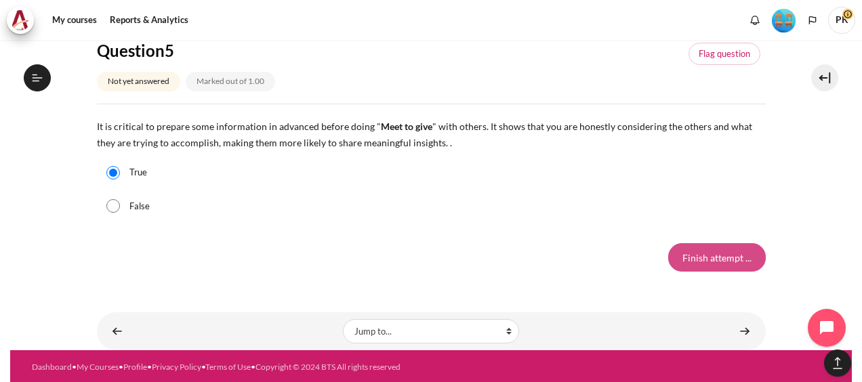
click at [717, 248] on input "Finish attempt ..." at bounding box center [717, 257] width 98 height 28
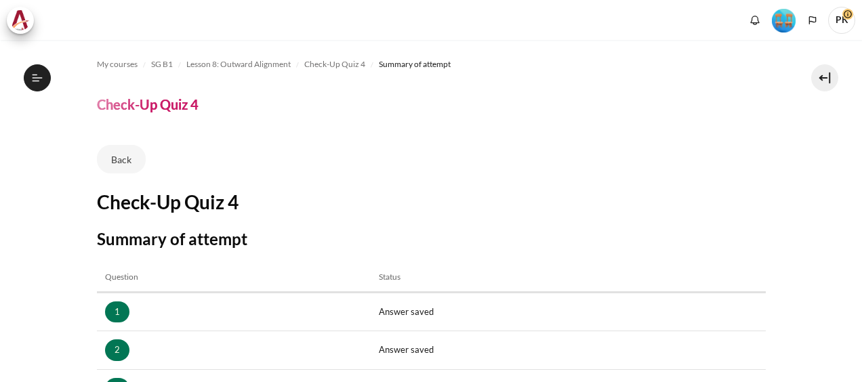
scroll to position [312, 0]
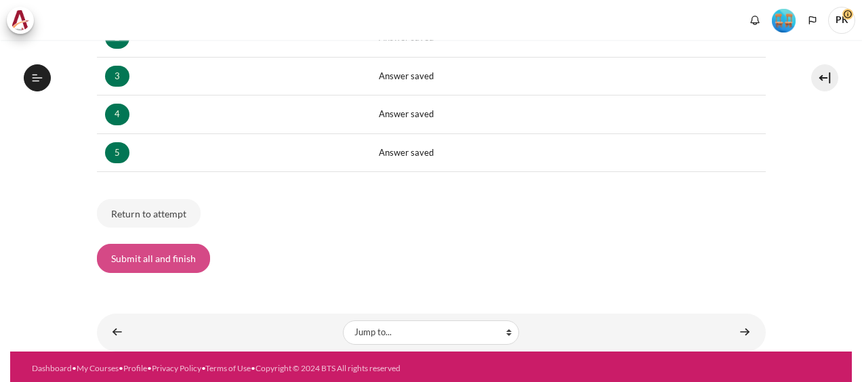
click at [140, 256] on button "Submit all and finish" at bounding box center [153, 258] width 113 height 28
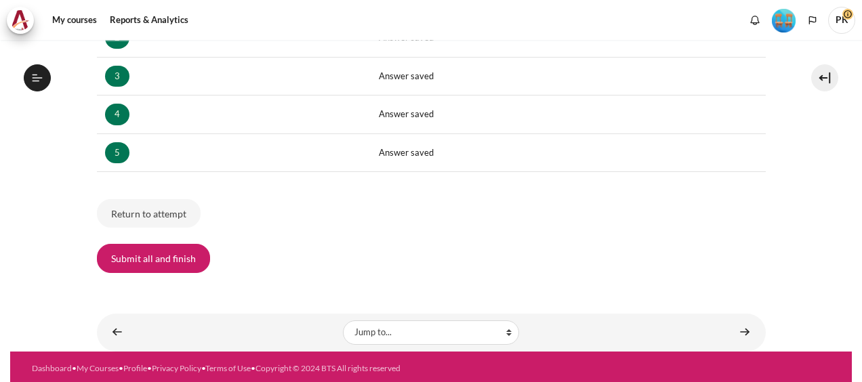
scroll to position [996, 0]
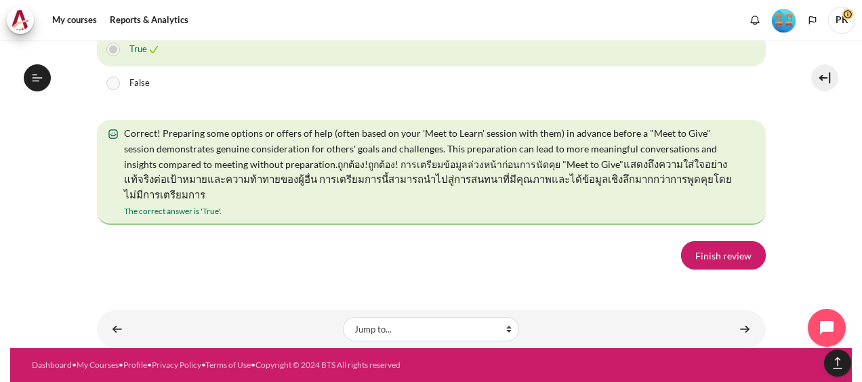
scroll to position [996, 0]
click at [720, 256] on link "Finish review" at bounding box center [723, 255] width 85 height 28
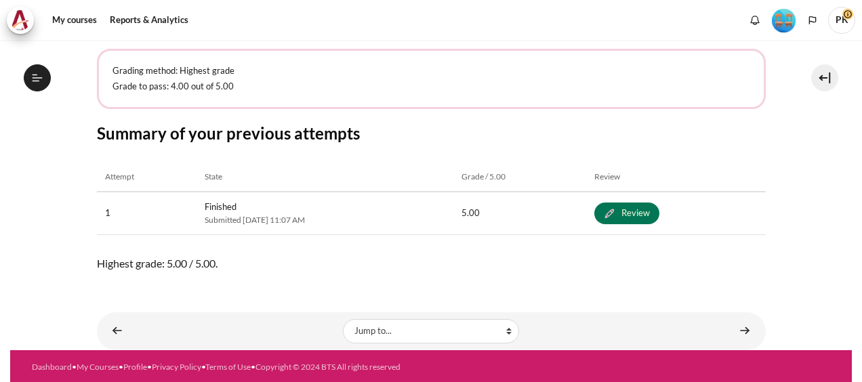
scroll to position [996, 0]
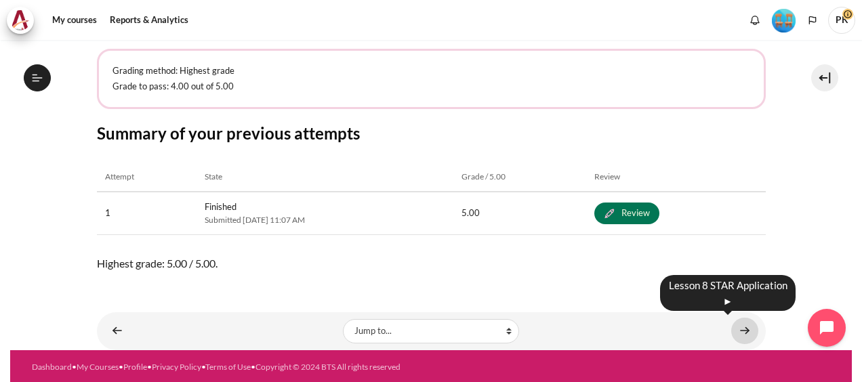
click at [733, 331] on link "Content" at bounding box center [744, 331] width 27 height 26
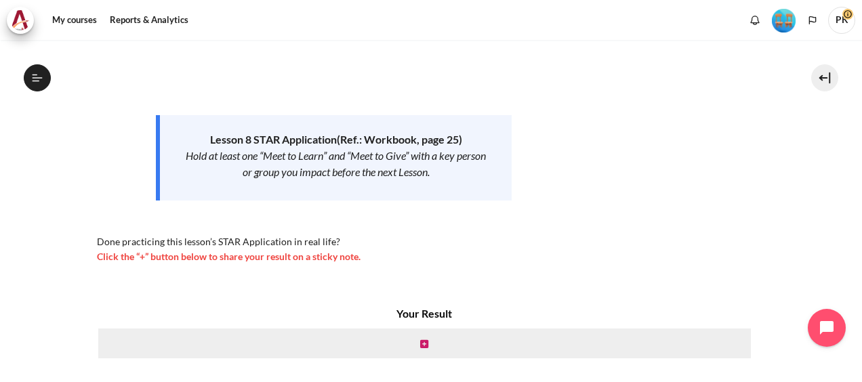
scroll to position [237, 0]
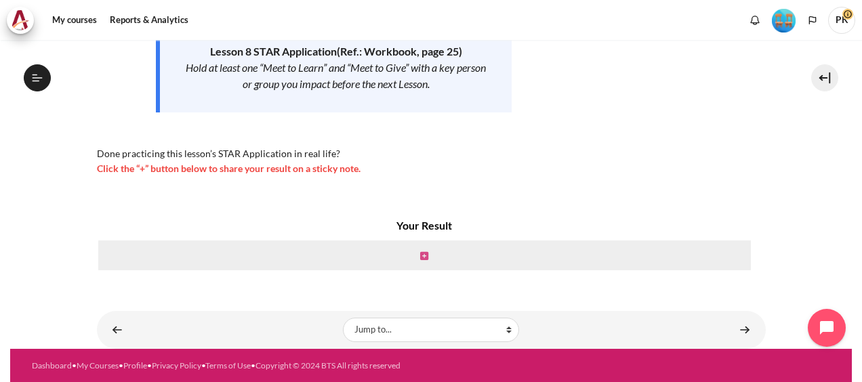
click at [423, 254] on icon "Content" at bounding box center [424, 255] width 8 height 9
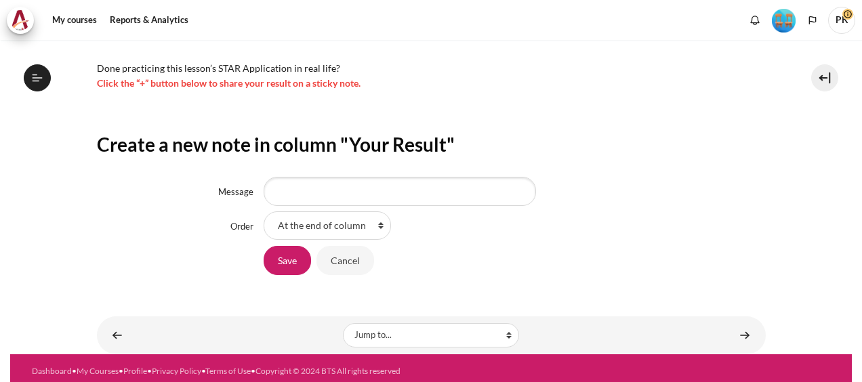
scroll to position [328, 0]
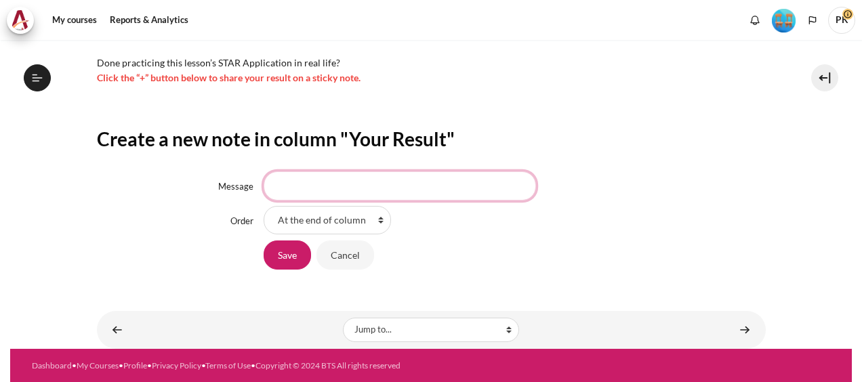
click at [405, 187] on input "Message" at bounding box center [400, 185] width 272 height 28
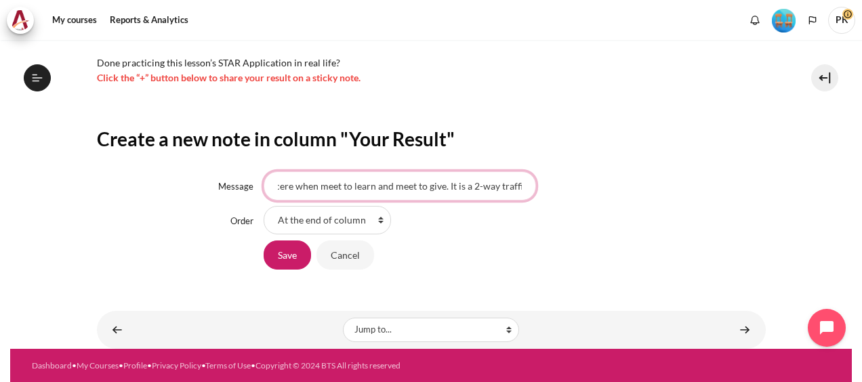
scroll to position [0, 83]
type input "Be genuine and sincere when meet to learn and meet to give. It is a 2-way traff…"
click at [291, 257] on input "Save" at bounding box center [287, 254] width 47 height 28
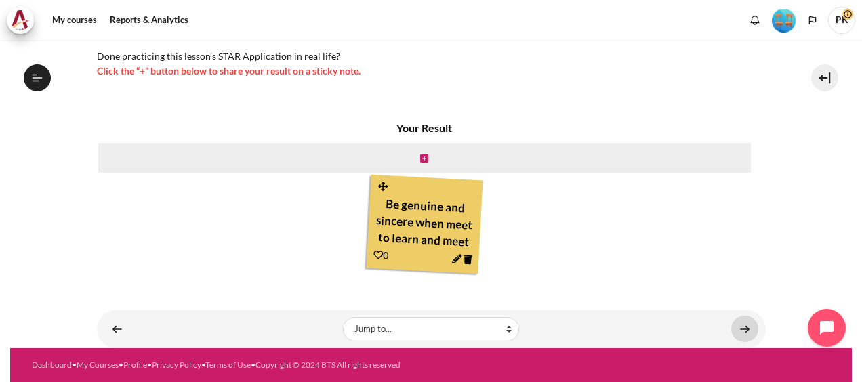
scroll to position [1013, 0]
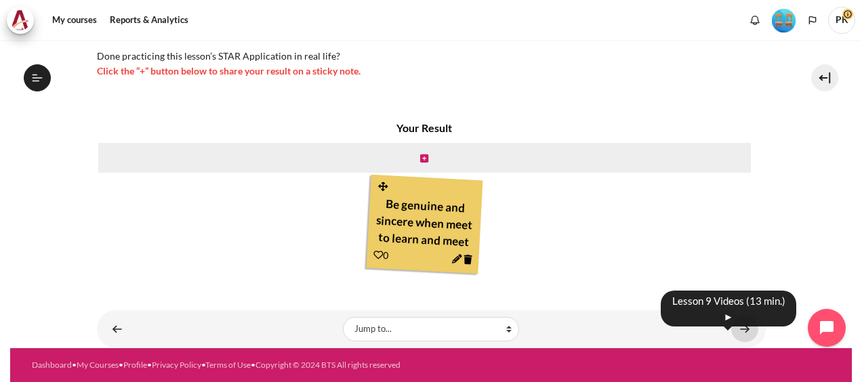
click at [745, 332] on link "Content" at bounding box center [744, 329] width 27 height 26
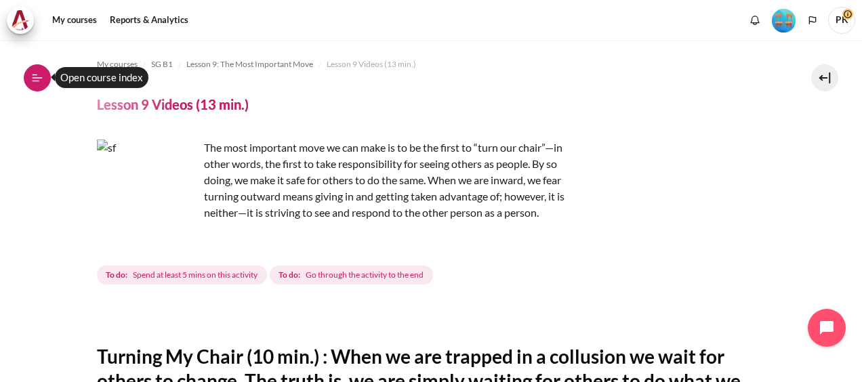
click at [33, 77] on icon at bounding box center [37, 78] width 12 height 12
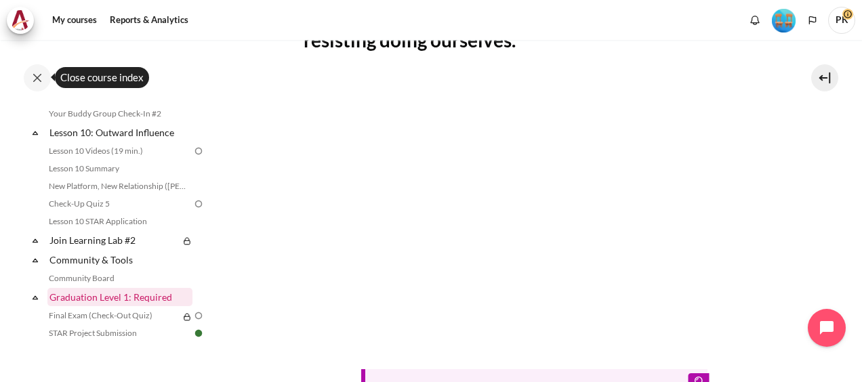
scroll to position [1268, 0]
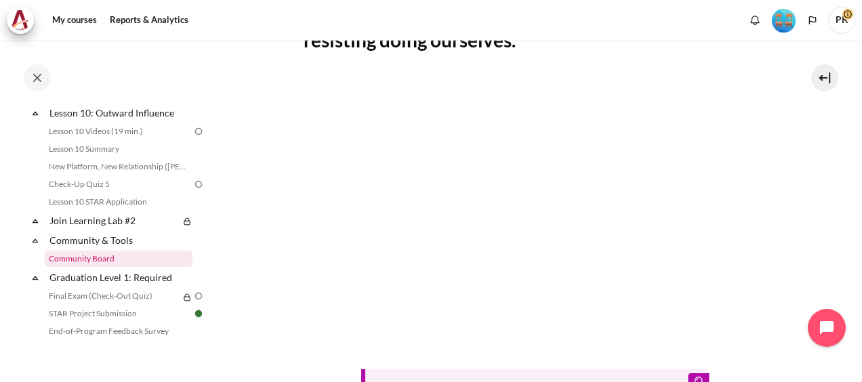
click at [98, 267] on link "Community Board" at bounding box center [119, 259] width 148 height 16
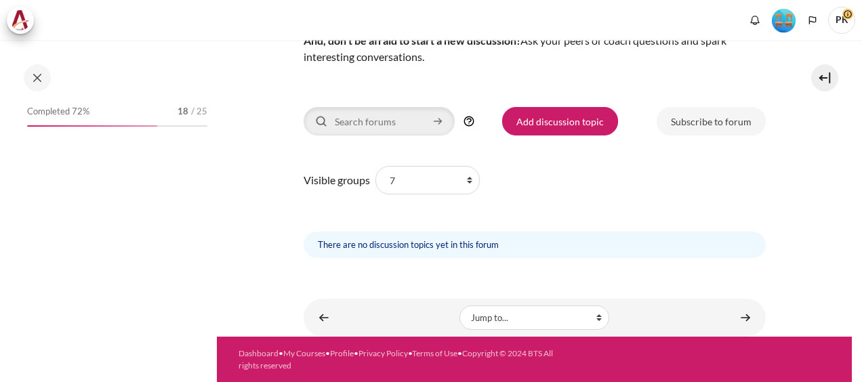
scroll to position [1318, 0]
